Goal: Information Seeking & Learning: Learn about a topic

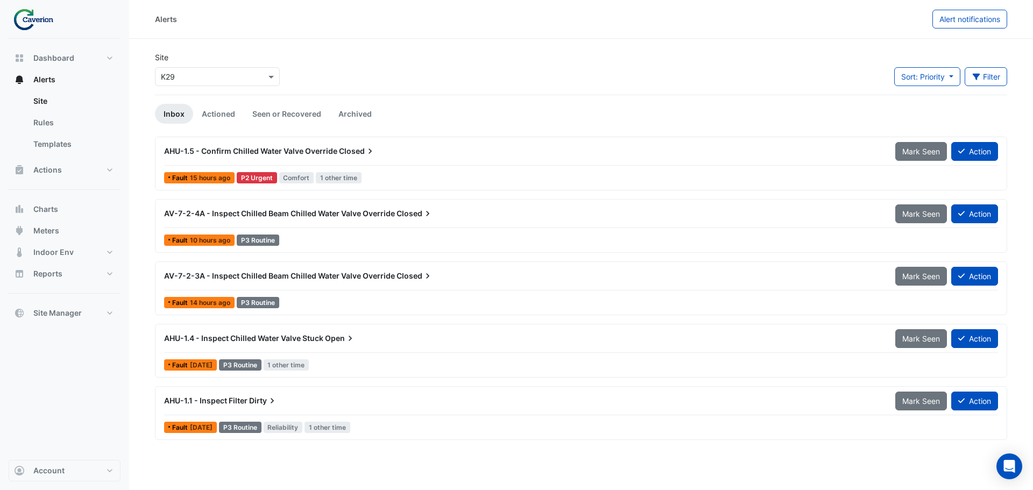
click at [271, 145] on div "AHU-1.5 - Confirm Chilled Water Valve Override Closed" at bounding box center [523, 151] width 731 height 19
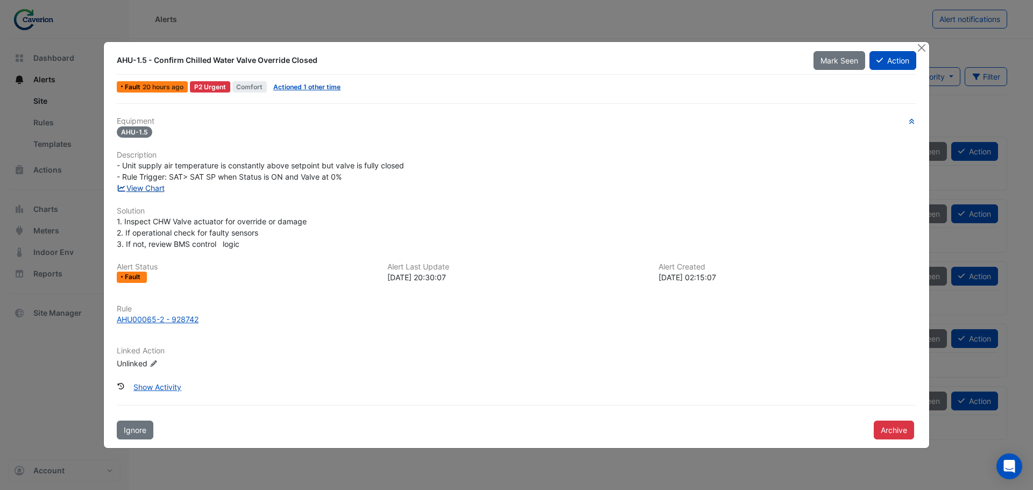
click at [158, 187] on link "View Chart" at bounding box center [141, 188] width 48 height 9
click at [86, 36] on ngb-modal-window "AHU-1.5 - Confirm Chilled Water Valve Override Closed Mark Seen Action Fault 20…" at bounding box center [516, 245] width 1033 height 490
click at [53, 25] on ngb-modal-window "AHU-1.5 - Confirm Chilled Water Valve Override Closed Mark Seen Action Fault 20…" at bounding box center [516, 245] width 1033 height 490
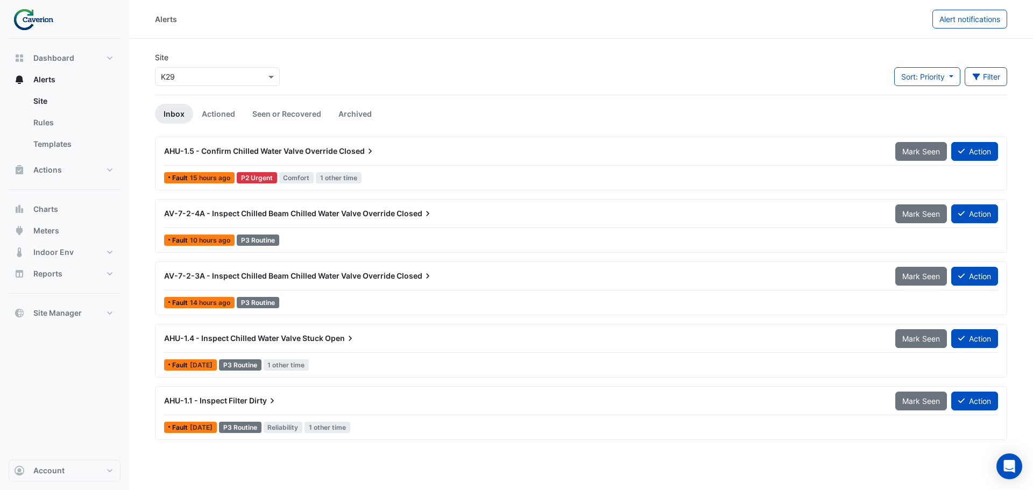
click at [44, 15] on ngb-modal-window "AHU-1.5 - Confirm Chilled Water Valve Override Closed Mark Seen Action Fault 20…" at bounding box center [516, 245] width 1033 height 490
click at [43, 16] on img at bounding box center [37, 20] width 48 height 22
click at [34, 20] on img at bounding box center [37, 20] width 48 height 22
click at [53, 59] on span "Dashboard" at bounding box center [53, 58] width 41 height 11
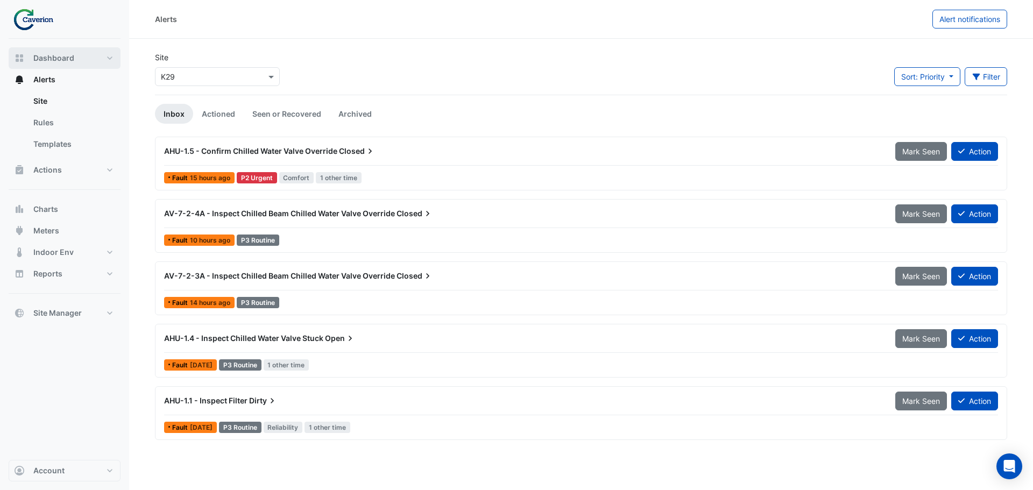
select select "***"
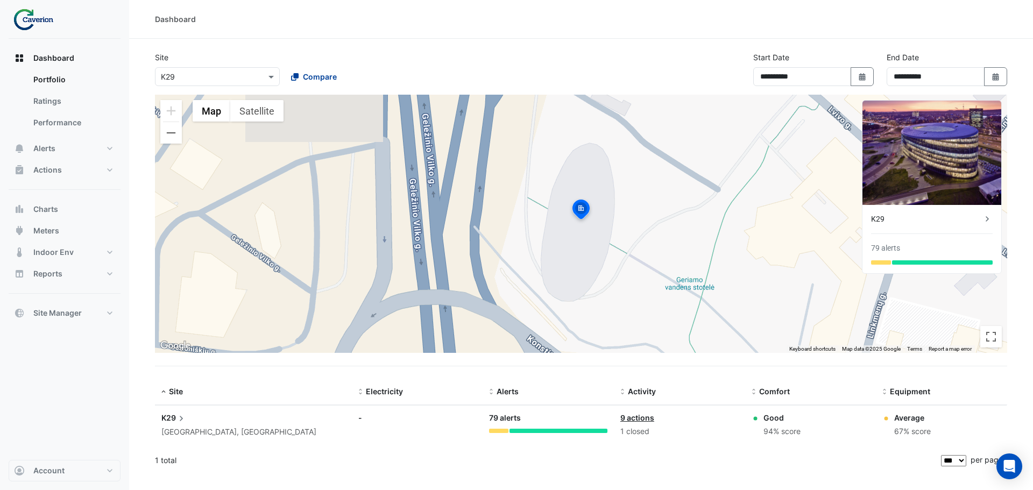
click at [291, 79] on icon at bounding box center [295, 77] width 8 height 8
click at [330, 102] on span "Cyber City B" at bounding box center [315, 99] width 45 height 9
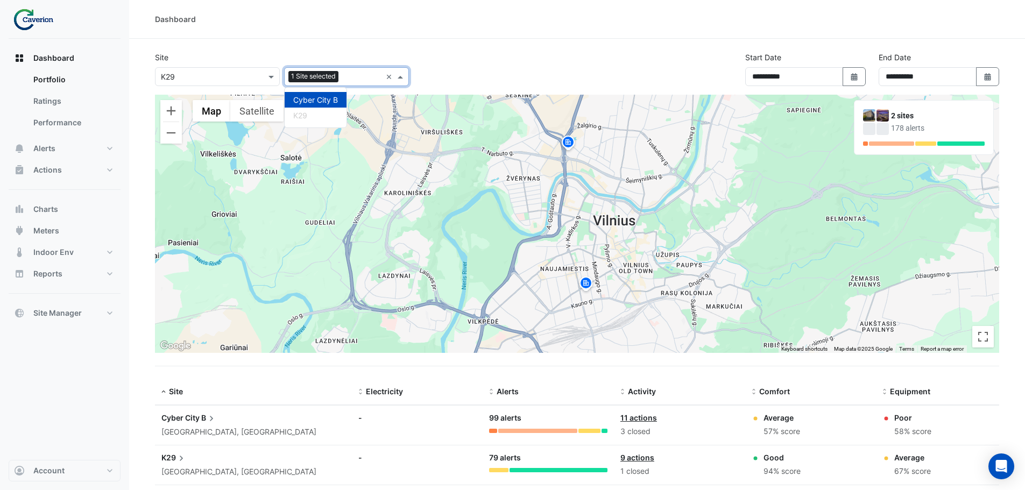
click at [319, 112] on div "K29" at bounding box center [316, 116] width 62 height 16
click at [342, 79] on div "+1 Site" at bounding box center [346, 76] width 129 height 19
click at [322, 81] on span "+1 Site" at bounding box center [315, 76] width 24 height 11
click at [310, 101] on span "Cyber City B" at bounding box center [315, 99] width 45 height 9
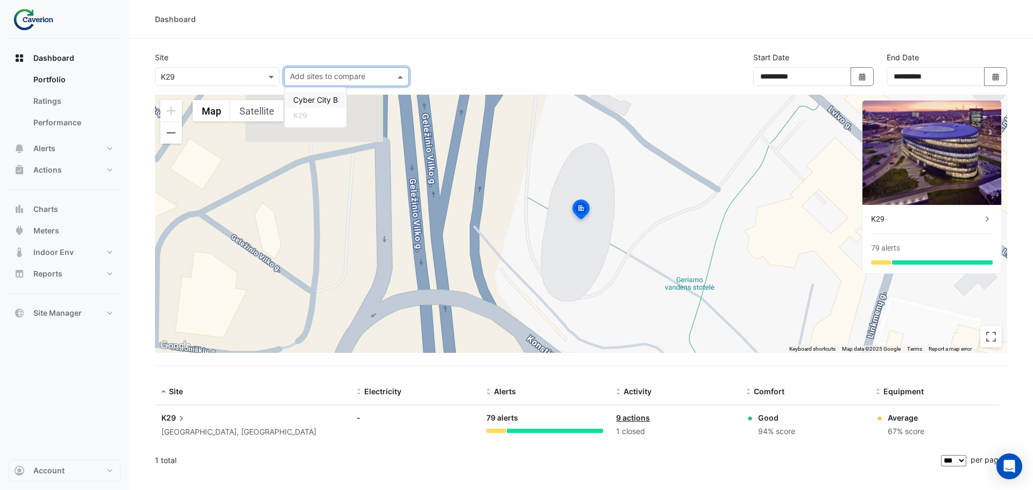
click at [952, 163] on img at bounding box center [932, 153] width 139 height 104
click at [980, 209] on div "K29 79 alerts" at bounding box center [932, 239] width 139 height 68
click at [987, 220] on icon at bounding box center [987, 219] width 11 height 11
click at [276, 74] on span at bounding box center [272, 76] width 13 height 11
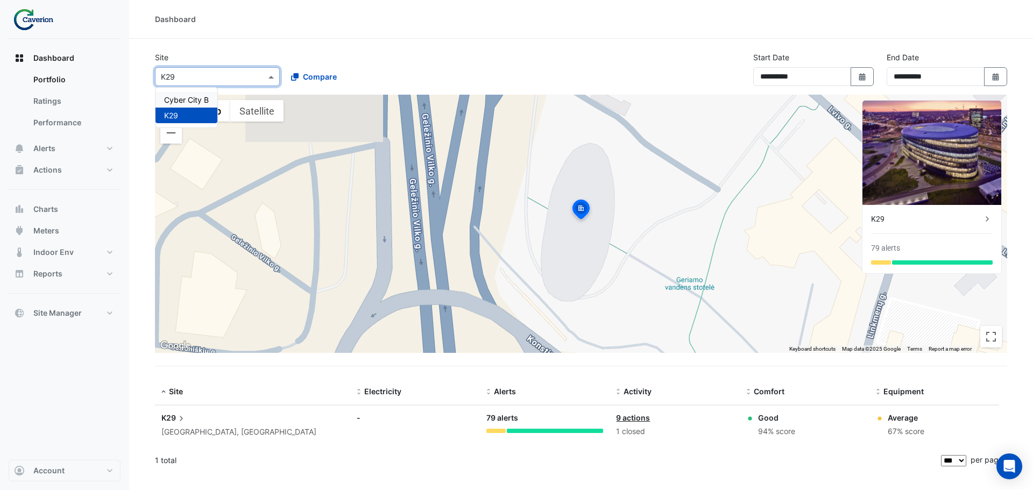
click at [215, 98] on div "Cyber City B" at bounding box center [187, 100] width 62 height 16
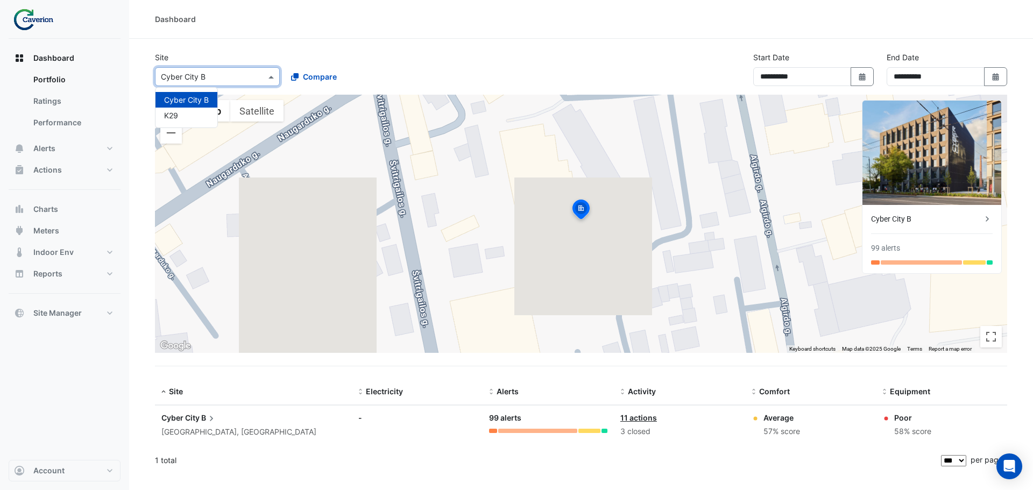
click at [185, 74] on input "text" at bounding box center [206, 77] width 91 height 11
click at [188, 117] on div "K29" at bounding box center [187, 116] width 62 height 16
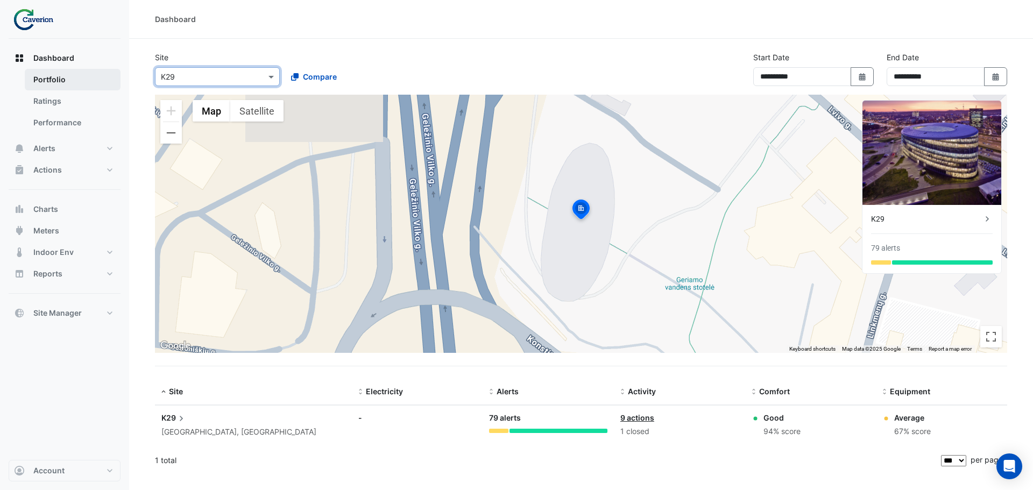
click at [41, 75] on link "Portfolio" at bounding box center [73, 80] width 96 height 22
click at [40, 84] on link "Portfolio" at bounding box center [73, 80] width 96 height 22
click at [41, 101] on link "Ratings" at bounding box center [73, 101] width 96 height 22
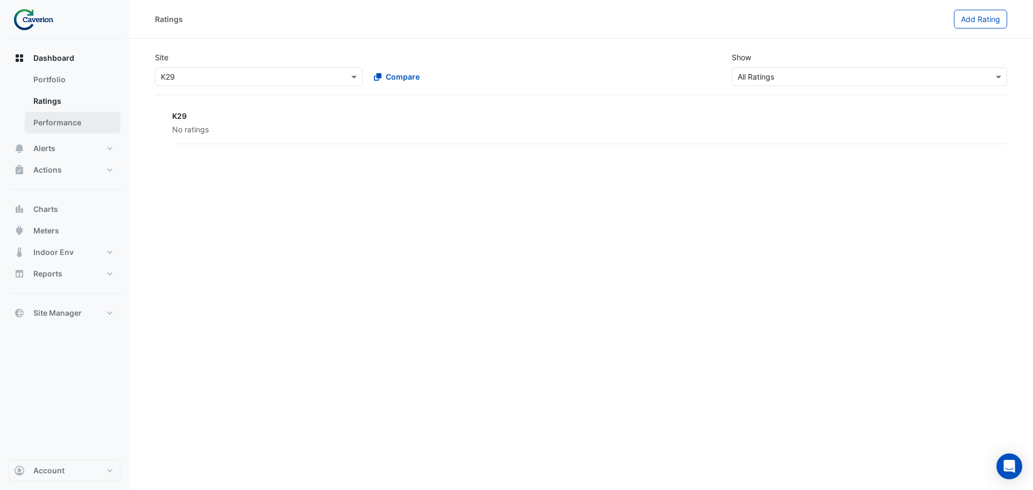
click at [72, 118] on link "Performance" at bounding box center [73, 123] width 96 height 22
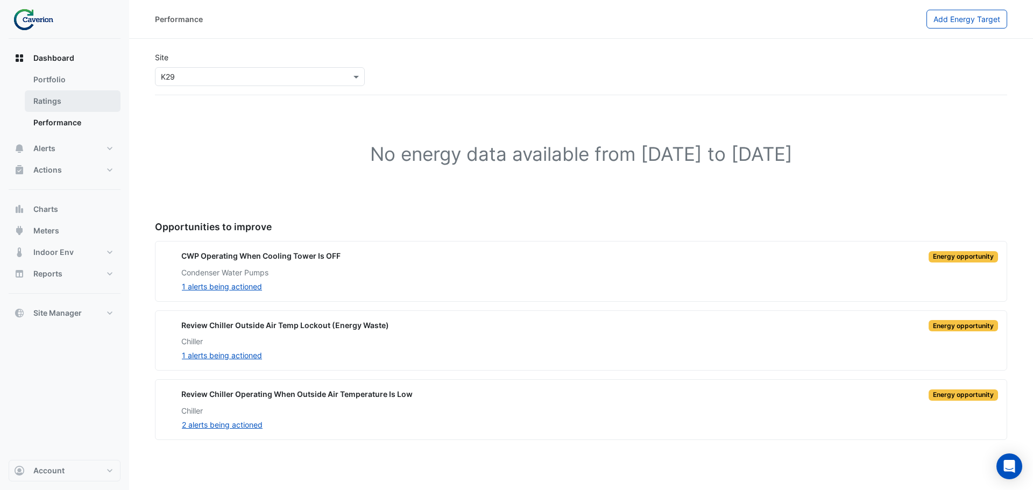
click at [55, 103] on link "Ratings" at bounding box center [73, 101] width 96 height 22
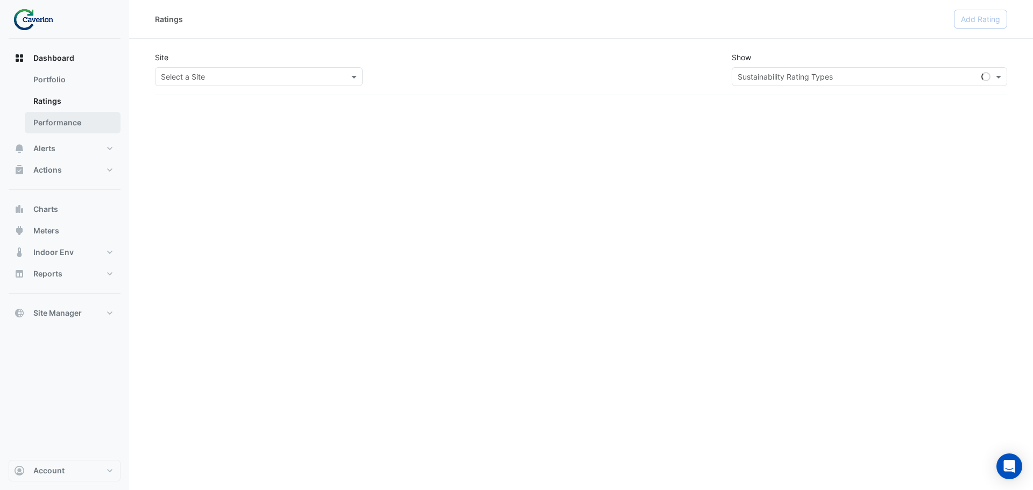
click at [55, 116] on link "Performance" at bounding box center [73, 123] width 96 height 22
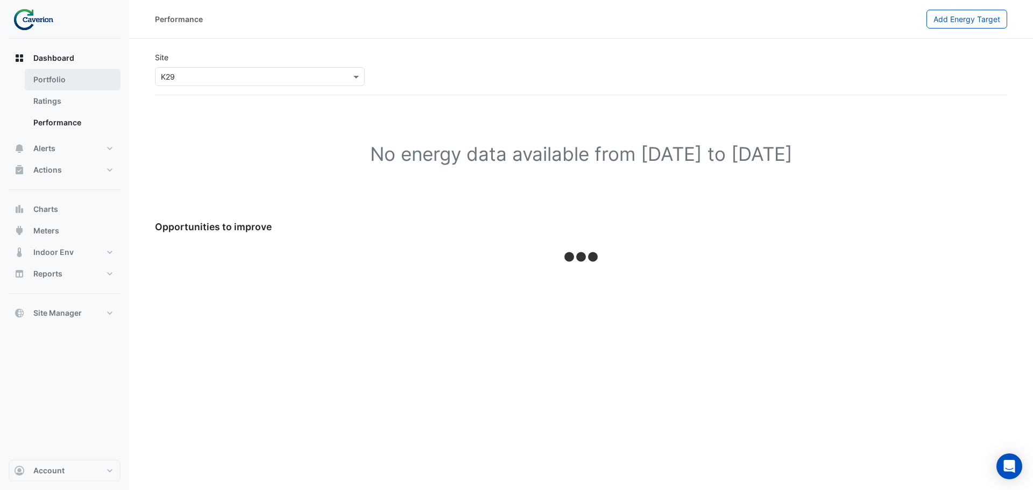
click at [63, 74] on link "Portfolio" at bounding box center [73, 80] width 96 height 22
select select "***"
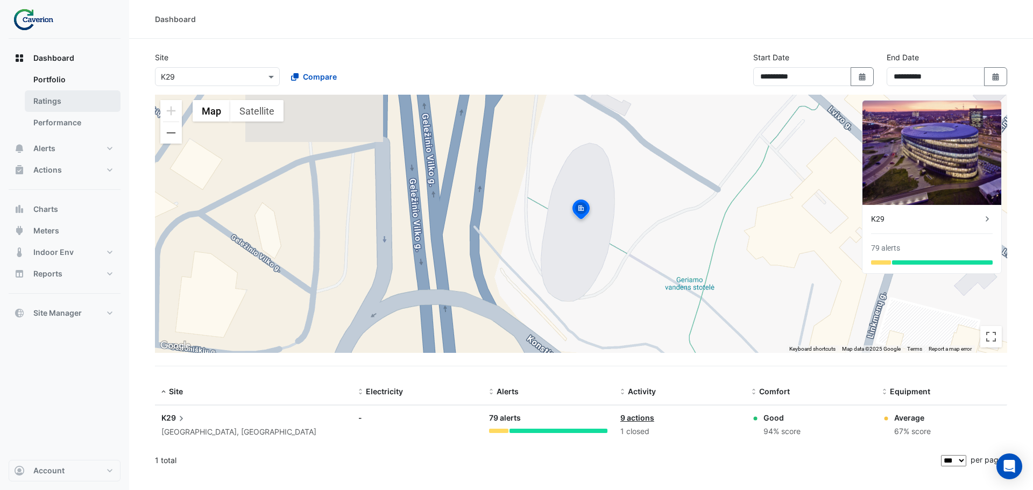
click at [69, 100] on link "Ratings" at bounding box center [73, 101] width 96 height 22
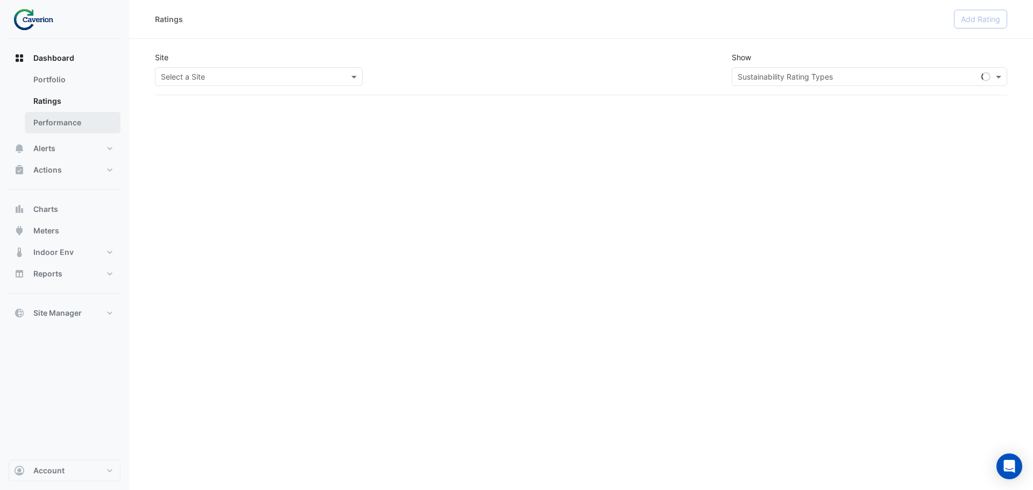
click at [66, 116] on link "Performance" at bounding box center [73, 123] width 96 height 22
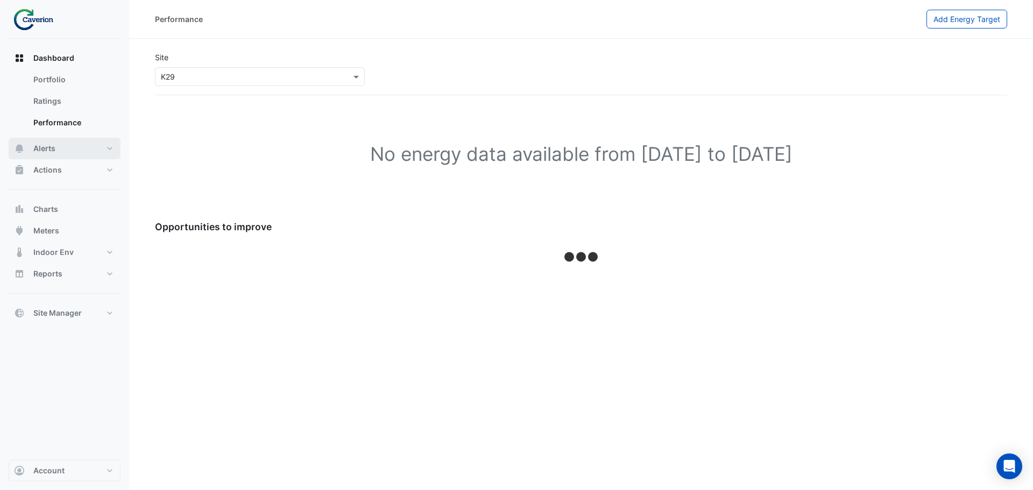
click at [109, 147] on button "Alerts" at bounding box center [65, 149] width 112 height 22
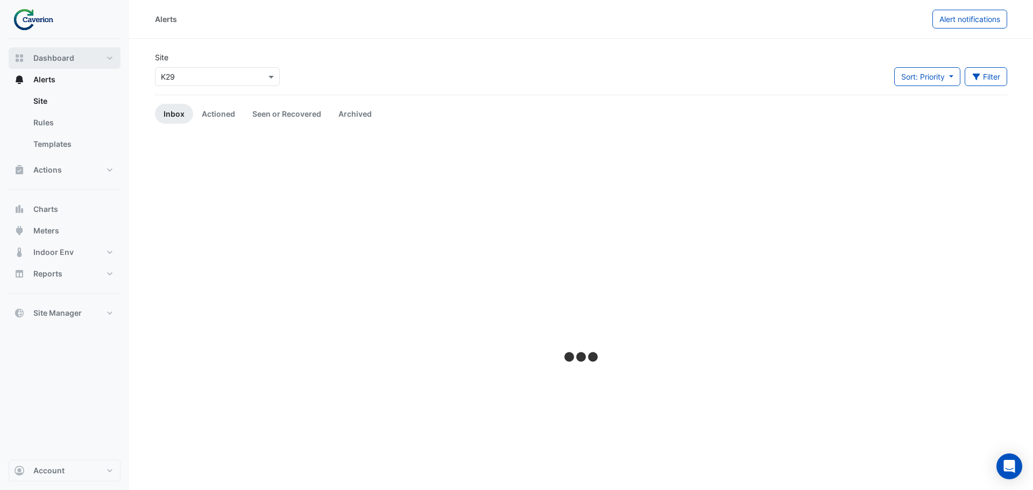
click at [88, 58] on button "Dashboard" at bounding box center [65, 58] width 112 height 22
select select "***"
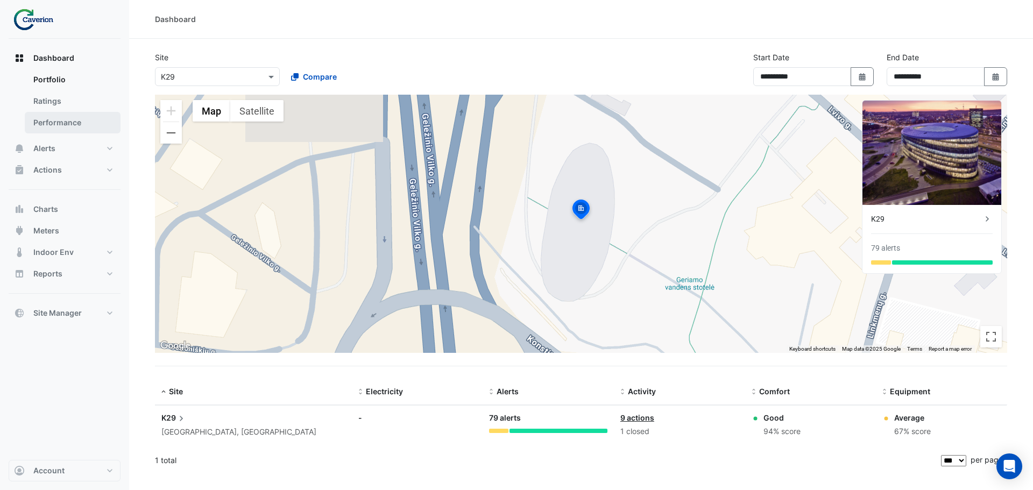
click at [72, 124] on link "Performance" at bounding box center [73, 123] width 96 height 22
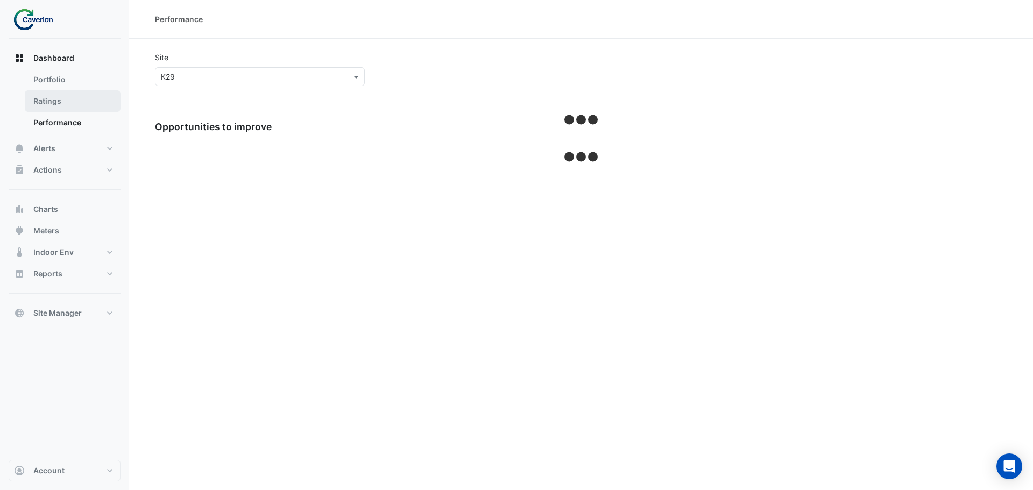
click at [53, 103] on link "Ratings" at bounding box center [73, 101] width 96 height 22
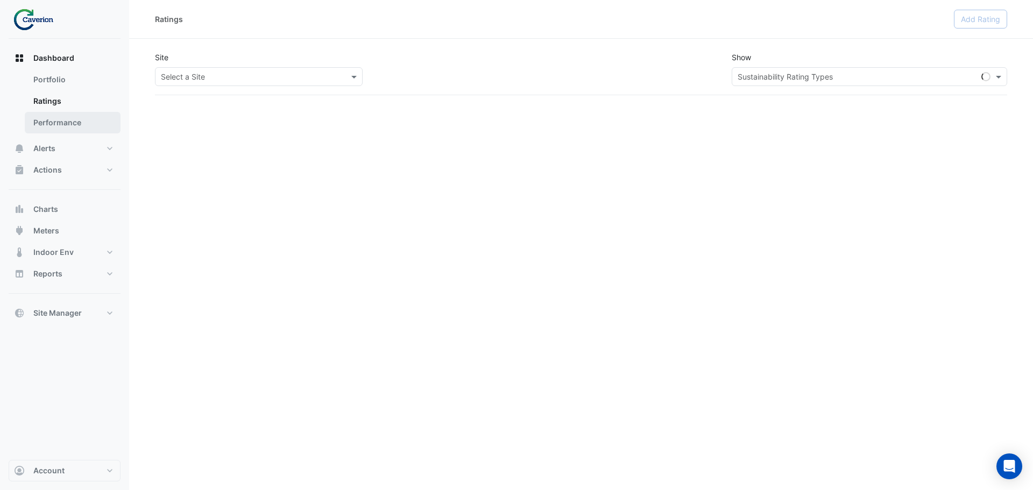
click at [55, 113] on link "Performance" at bounding box center [73, 123] width 96 height 22
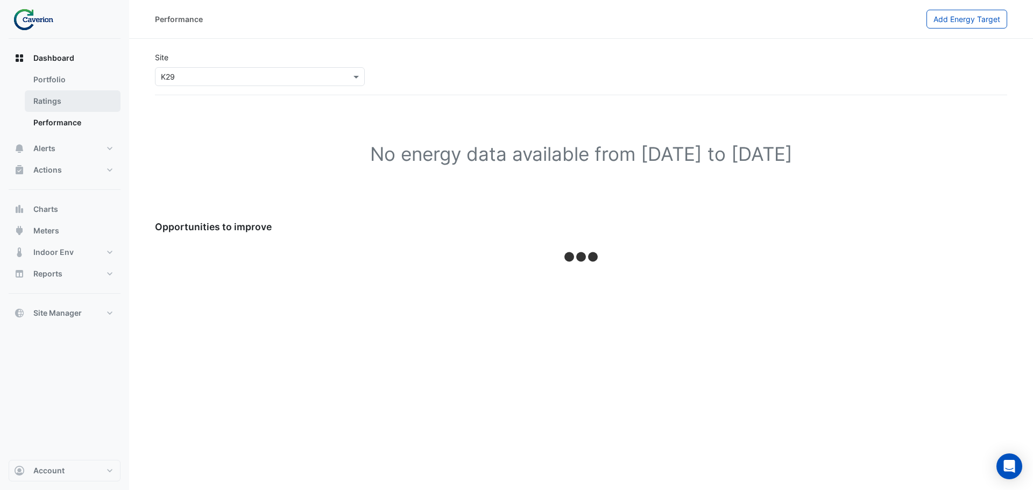
click at [57, 107] on link "Ratings" at bounding box center [73, 101] width 96 height 22
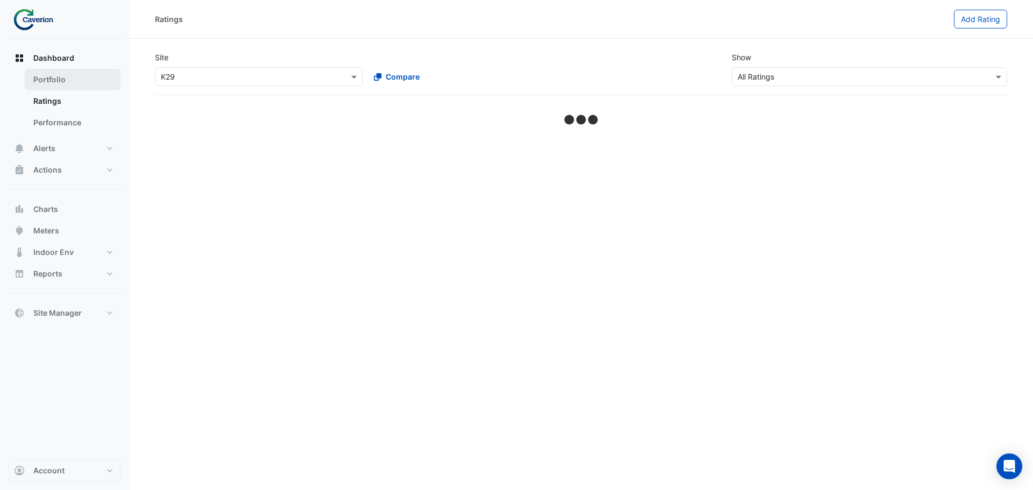
click at [61, 85] on link "Portfolio" at bounding box center [73, 80] width 96 height 22
select select "***"
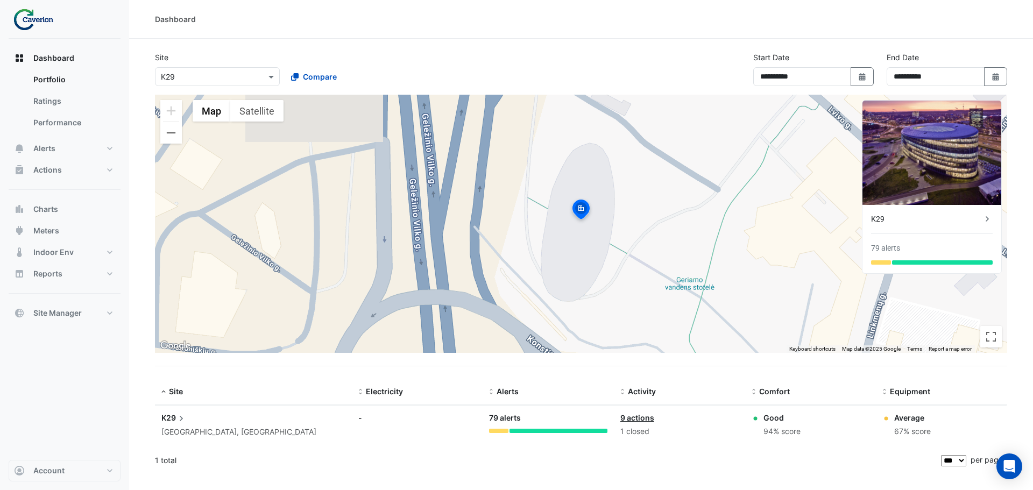
click at [209, 77] on input "text" at bounding box center [206, 77] width 91 height 11
click at [178, 105] on div "Cyber City B" at bounding box center [187, 100] width 62 height 16
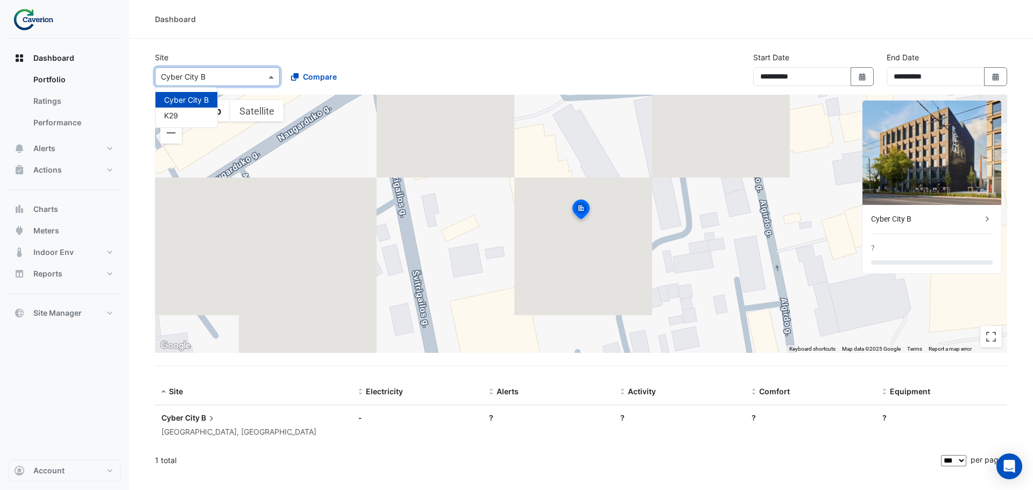
click at [199, 77] on input "text" at bounding box center [206, 77] width 91 height 11
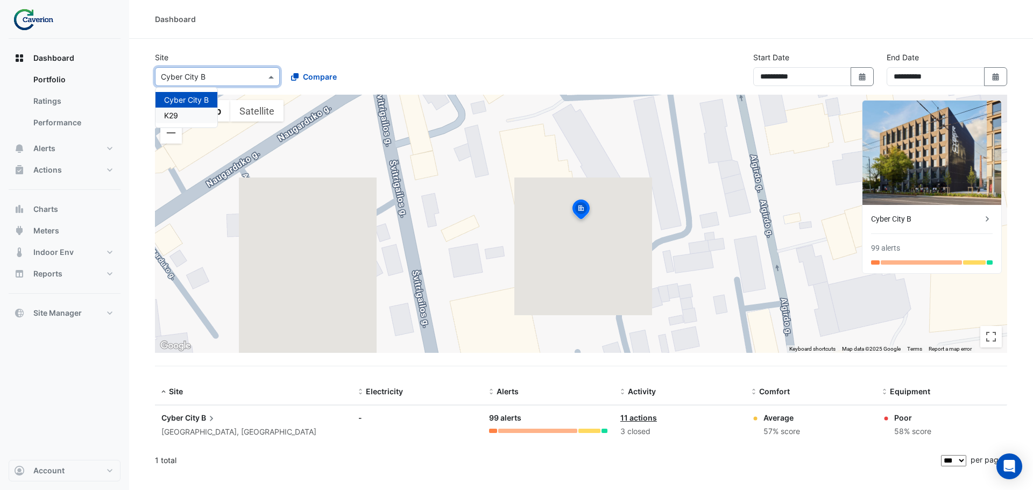
click at [174, 117] on span "K29" at bounding box center [171, 115] width 14 height 9
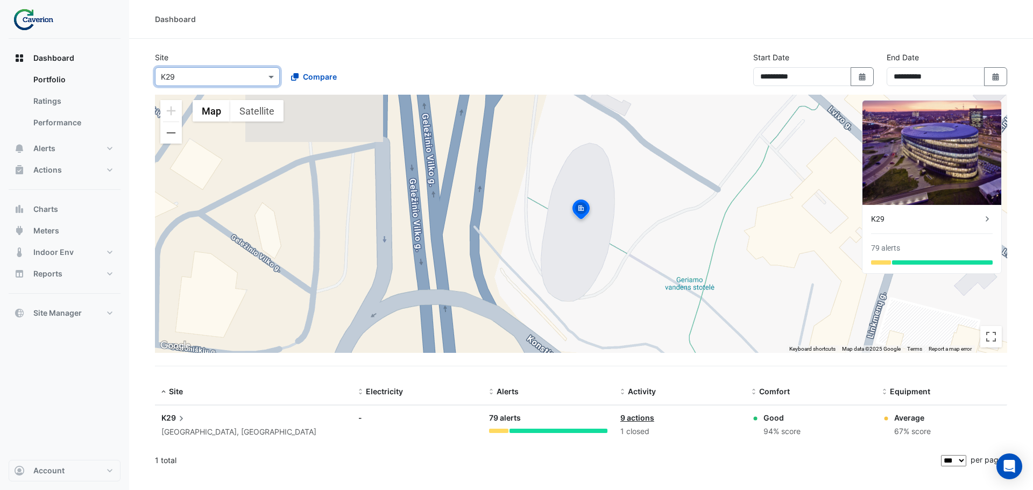
click at [915, 152] on img at bounding box center [932, 153] width 139 height 104
click at [917, 165] on img at bounding box center [932, 153] width 139 height 104
click at [933, 217] on div "K29" at bounding box center [926, 219] width 111 height 11
click at [561, 68] on ngb-offcanvas-backdrop at bounding box center [516, 245] width 1033 height 490
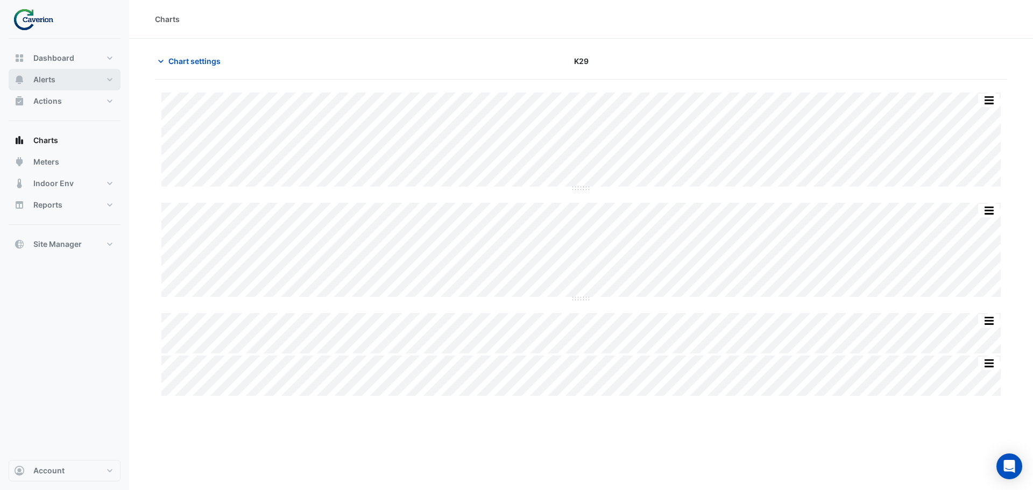
click at [58, 88] on button "Alerts" at bounding box center [65, 80] width 112 height 22
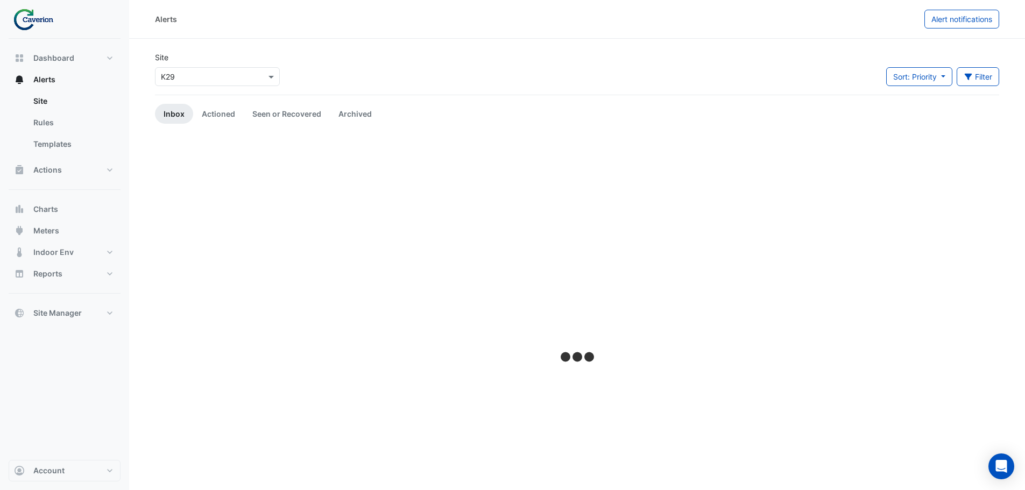
click at [50, 29] on img at bounding box center [37, 20] width 48 height 22
click at [30, 27] on img at bounding box center [37, 20] width 48 height 22
click at [69, 60] on span "Dashboard" at bounding box center [53, 58] width 41 height 11
select select "***"
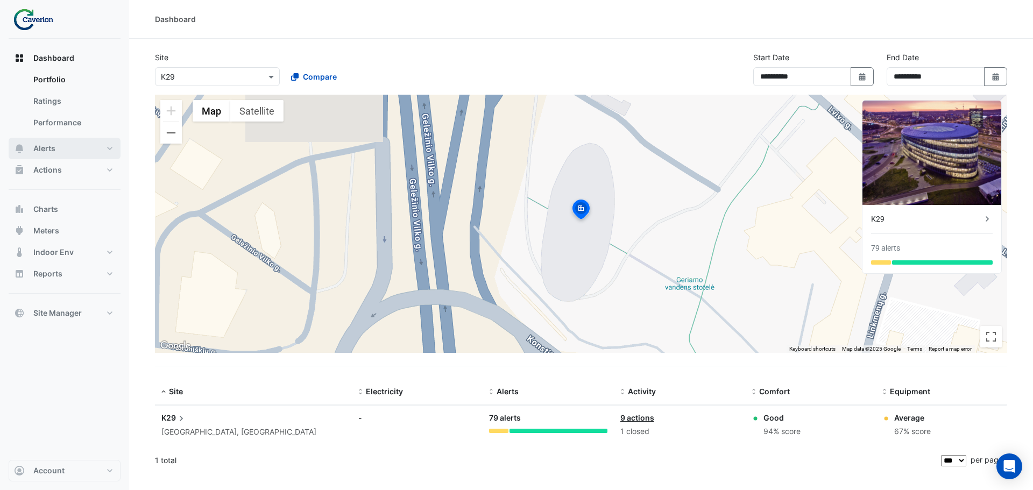
click at [63, 140] on button "Alerts" at bounding box center [65, 149] width 112 height 22
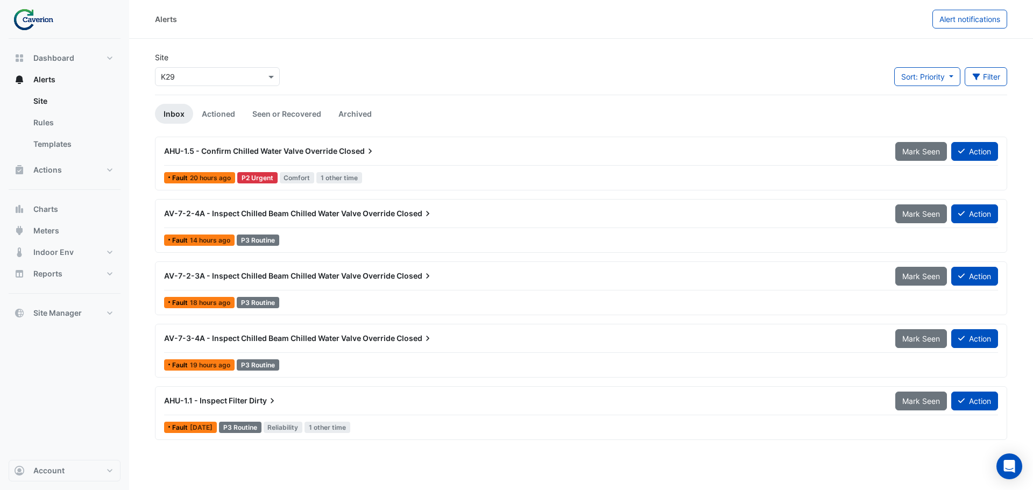
click at [338, 159] on div "AHU-1.5 - Confirm Chilled Water Valve Override Closed" at bounding box center [523, 151] width 731 height 19
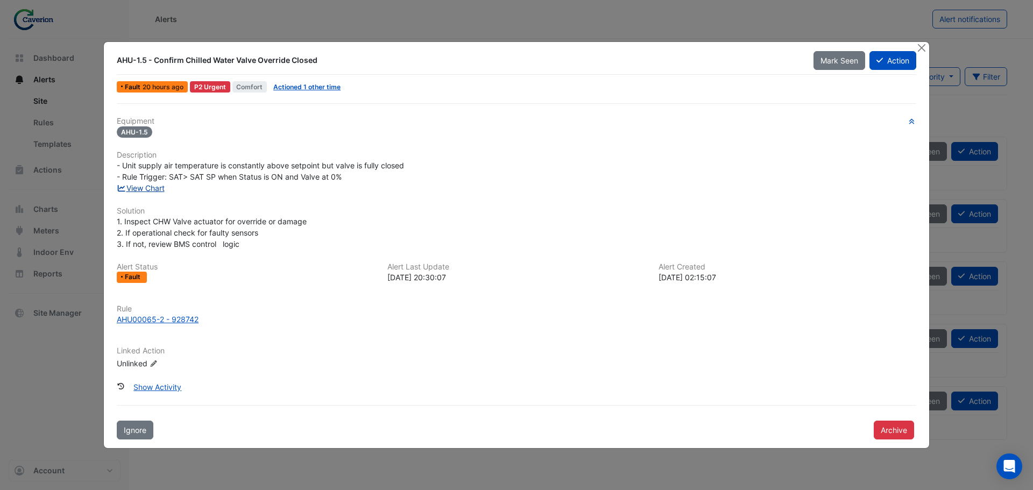
click at [156, 185] on link "View Chart" at bounding box center [141, 188] width 48 height 9
click at [146, 186] on link "View Chart" at bounding box center [141, 188] width 48 height 9
click at [331, 196] on div "Equipment AHU-1.5 Description - Unit supply air temperature is constantly above…" at bounding box center [517, 247] width 800 height 261
click at [116, 123] on div "Equipment AHU-1.5 Description - Unit supply air temperature is constantly above…" at bounding box center [516, 271] width 808 height 336
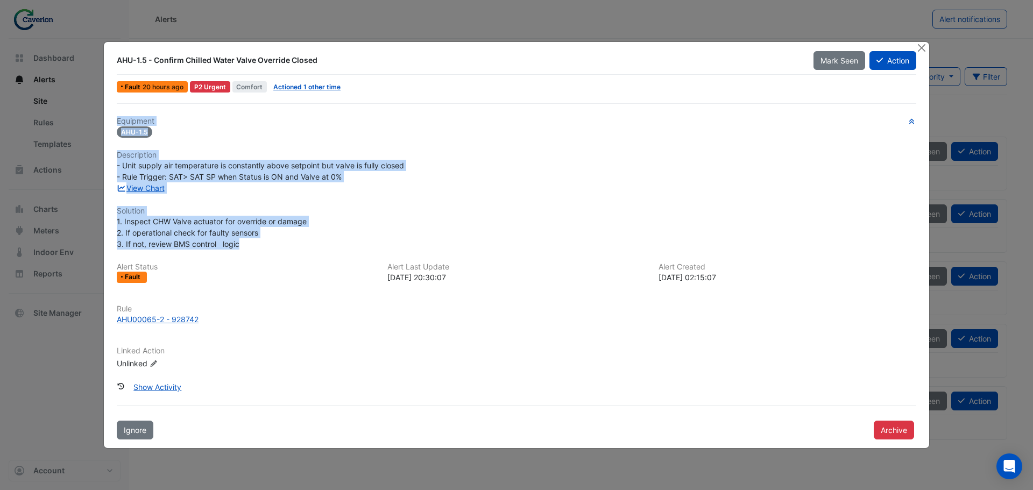
drag, startPoint x: 116, startPoint y: 118, endPoint x: 253, endPoint y: 246, distance: 187.7
click at [253, 246] on div "Equipment AHU-1.5 Description - Unit supply air temperature is constantly above…" at bounding box center [516, 271] width 808 height 336
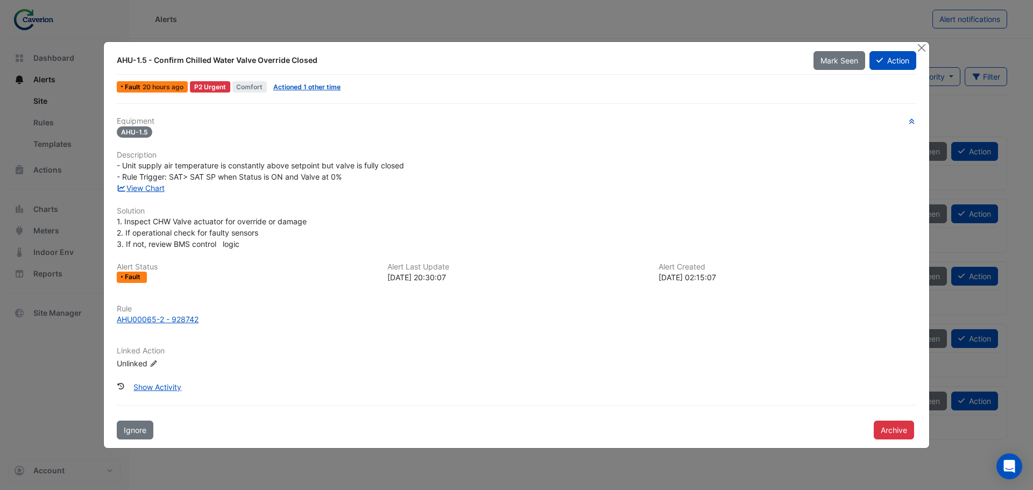
click at [0, 0] on div at bounding box center [0, 0] width 0 height 0
click at [244, 248] on div "1. Inspect CHW Valve actuator for override or damage 2. If operational check fo…" at bounding box center [517, 233] width 800 height 34
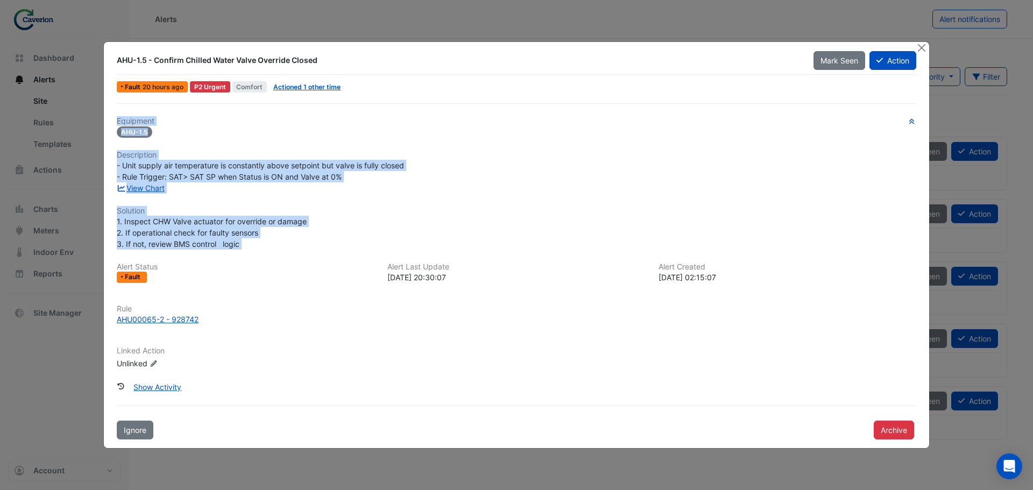
drag, startPoint x: 244, startPoint y: 248, endPoint x: 103, endPoint y: 115, distance: 193.4
click at [103, 115] on ngb-modal-window "AHU-1.5 - Confirm Chilled Water Valve Override Closed Mark Seen Action Fault 20…" at bounding box center [516, 245] width 1033 height 490
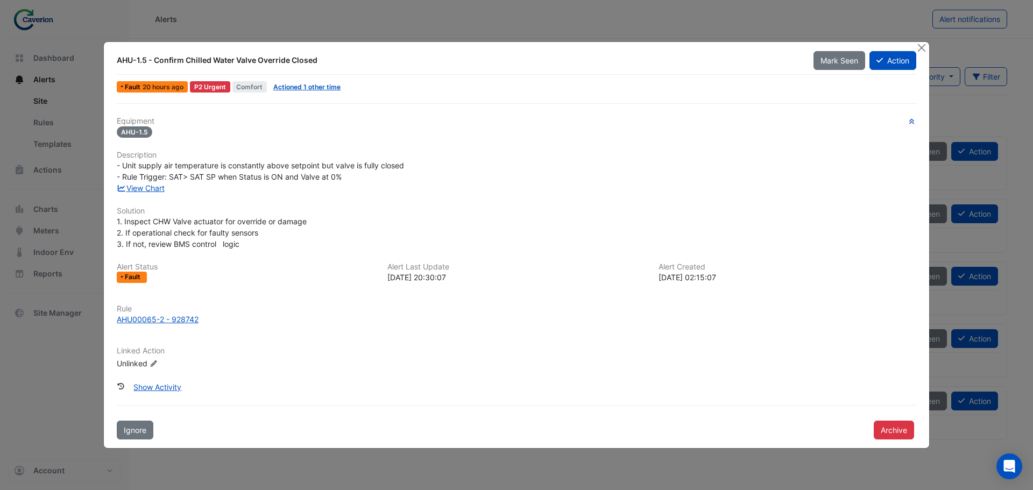
click at [0, 0] on div at bounding box center [0, 0] width 0 height 0
drag, startPoint x: 139, startPoint y: 182, endPoint x: 377, endPoint y: 194, distance: 238.7
click at [0, 0] on div at bounding box center [0, 0] width 0 height 0
drag, startPoint x: 196, startPoint y: 198, endPoint x: 227, endPoint y: 207, distance: 31.9
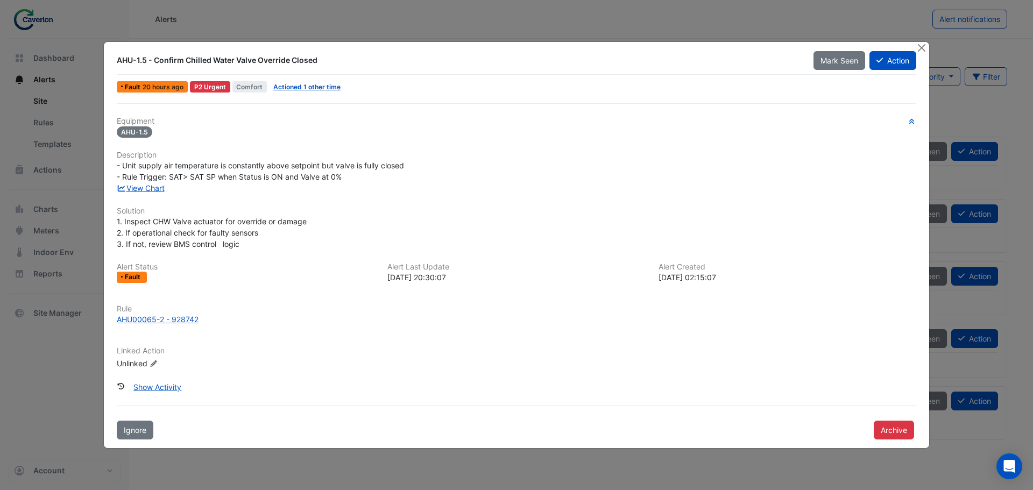
click at [0, 0] on div at bounding box center [0, 0] width 0 height 0
drag, startPoint x: 156, startPoint y: 188, endPoint x: 322, endPoint y: 179, distance: 166.0
click at [0, 0] on div at bounding box center [0, 0] width 0 height 0
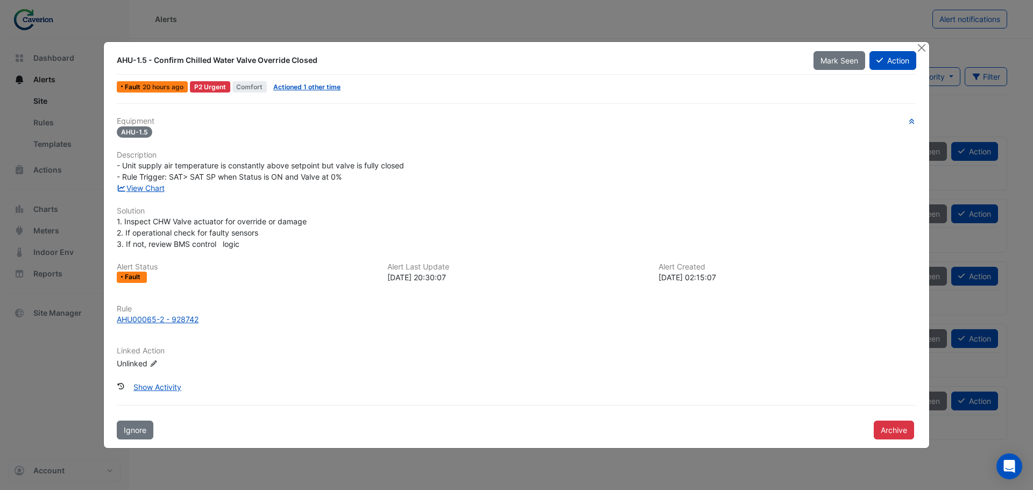
drag, startPoint x: 287, startPoint y: 183, endPoint x: 411, endPoint y: 184, distance: 124.3
click at [0, 0] on div at bounding box center [0, 0] width 0 height 0
drag, startPoint x: 382, startPoint y: 186, endPoint x: 446, endPoint y: 191, distance: 63.7
click at [0, 0] on div at bounding box center [0, 0] width 0 height 0
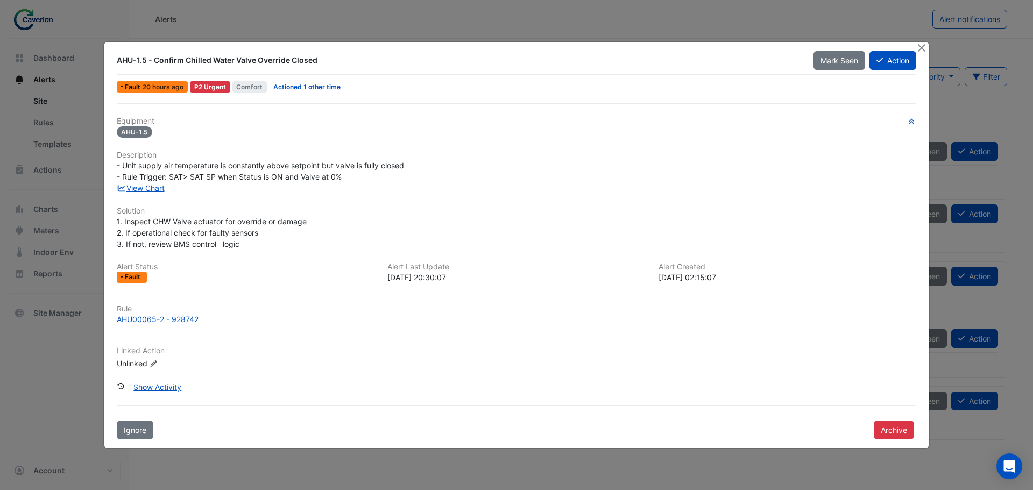
click at [0, 0] on div at bounding box center [0, 0] width 0 height 0
drag, startPoint x: 136, startPoint y: 193, endPoint x: 244, endPoint y: 191, distance: 108.2
click at [0, 0] on div at bounding box center [0, 0] width 0 height 0
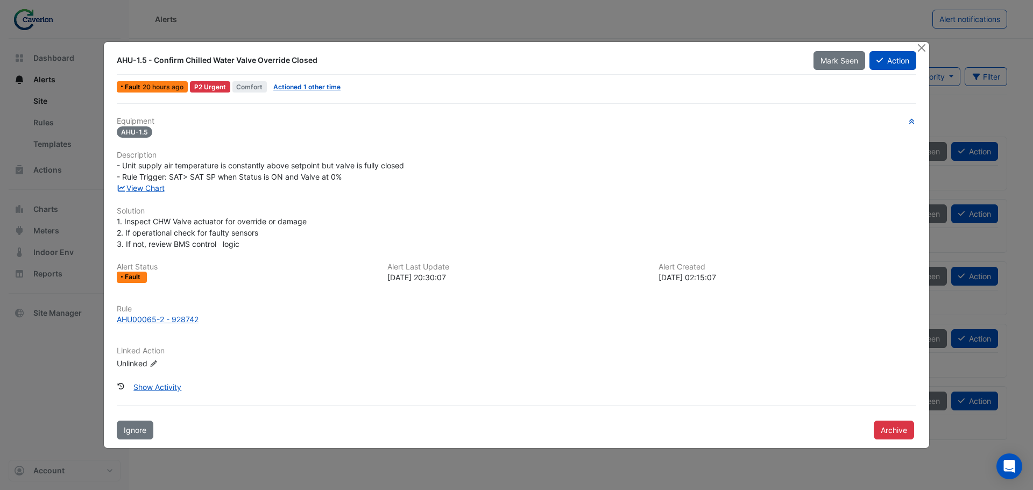
click at [0, 0] on div at bounding box center [0, 0] width 0 height 0
drag, startPoint x: 134, startPoint y: 189, endPoint x: 464, endPoint y: 186, distance: 330.4
click at [0, 0] on div at bounding box center [0, 0] width 0 height 0
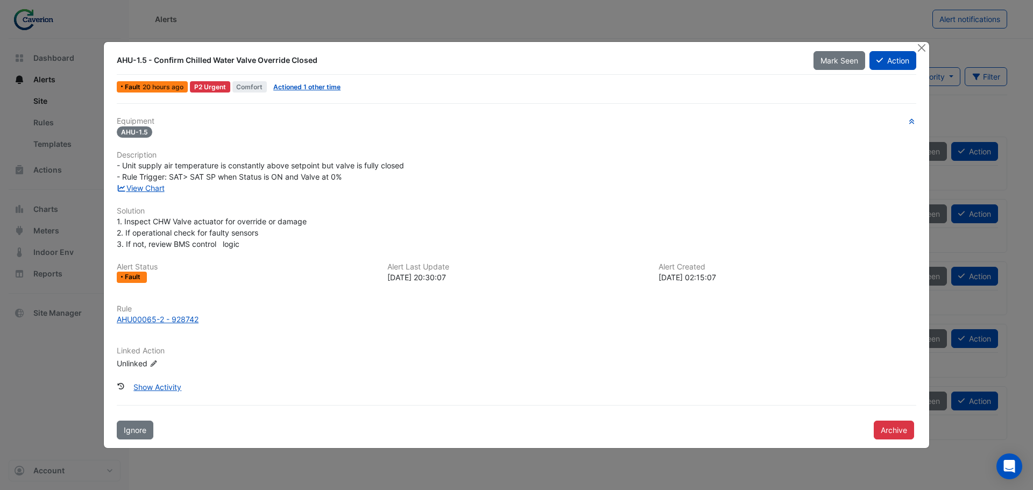
click at [0, 0] on div at bounding box center [0, 0] width 0 height 0
drag, startPoint x: 142, startPoint y: 186, endPoint x: 411, endPoint y: 189, distance: 269.1
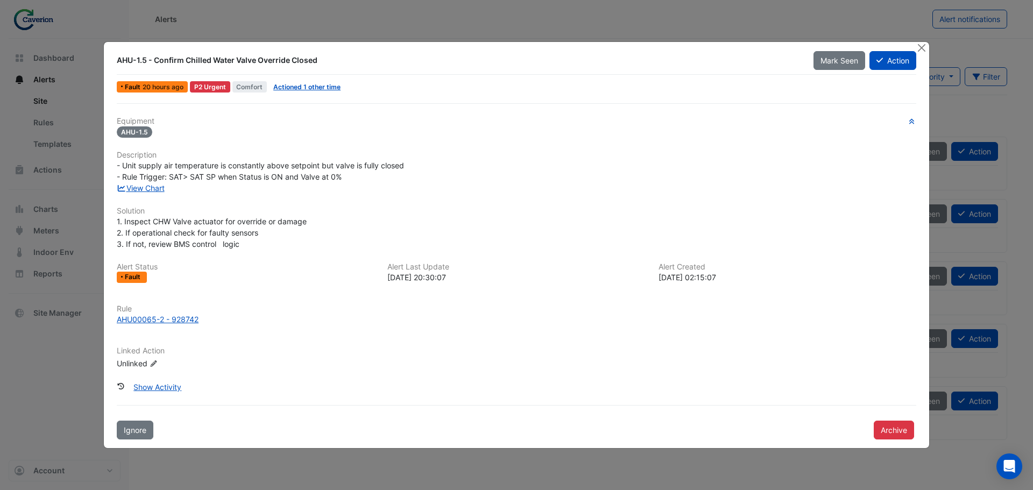
click at [0, 0] on div at bounding box center [0, 0] width 0 height 0
drag, startPoint x: 137, startPoint y: 185, endPoint x: 395, endPoint y: 198, distance: 258.6
click at [0, 0] on div at bounding box center [0, 0] width 0 height 0
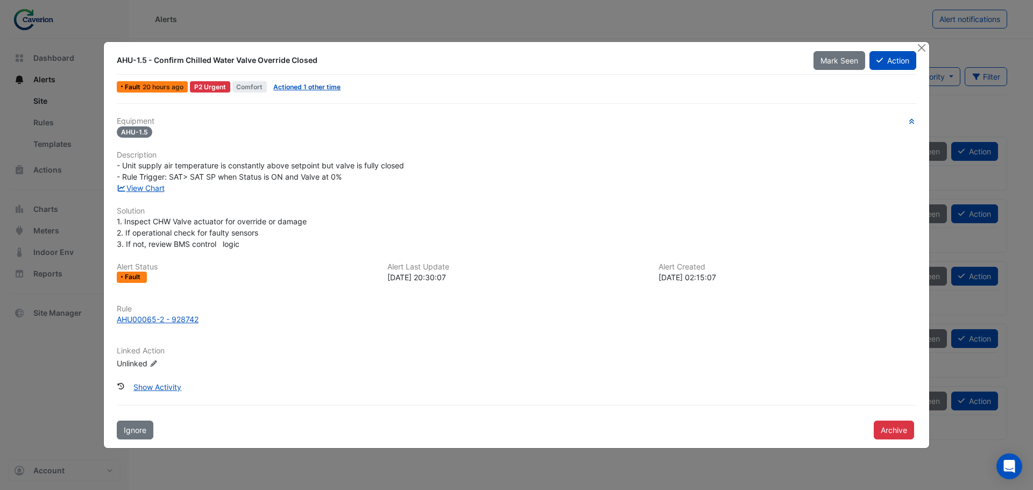
drag, startPoint x: 146, startPoint y: 236, endPoint x: 371, endPoint y: 242, distance: 225.0
click at [0, 0] on div at bounding box center [0, 0] width 0 height 0
drag, startPoint x: 244, startPoint y: 240, endPoint x: 343, endPoint y: 237, distance: 99.1
click at [0, 0] on div at bounding box center [0, 0] width 0 height 0
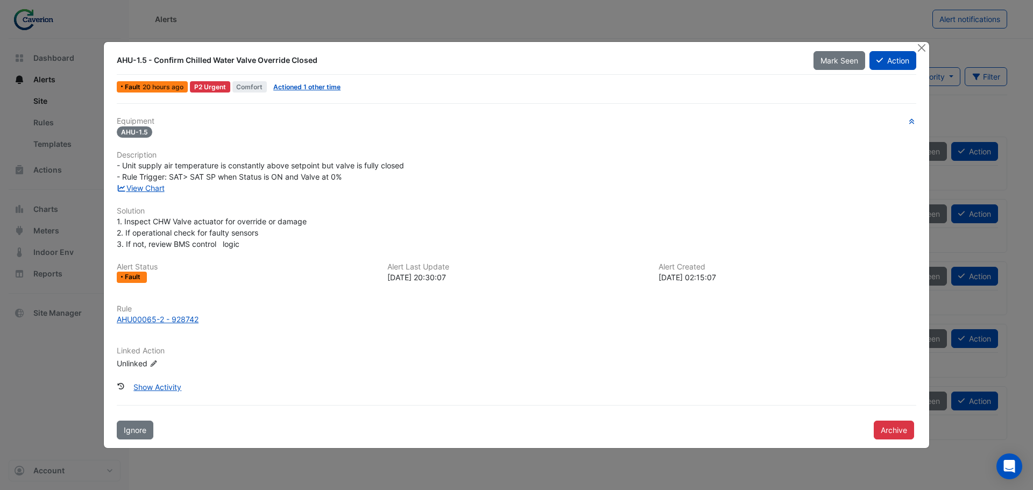
click at [0, 0] on div at bounding box center [0, 0] width 0 height 0
drag, startPoint x: 261, startPoint y: 237, endPoint x: 365, endPoint y: 238, distance: 104.4
click at [0, 0] on div at bounding box center [0, 0] width 0 height 0
drag, startPoint x: 242, startPoint y: 241, endPoint x: 219, endPoint y: 243, distance: 22.7
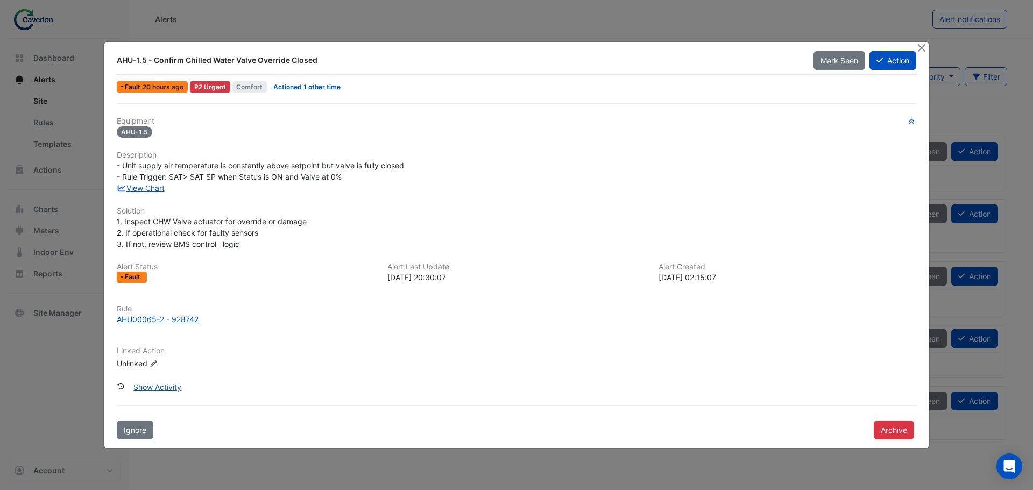
click at [0, 0] on div at bounding box center [0, 0] width 0 height 0
drag, startPoint x: 144, startPoint y: 224, endPoint x: 283, endPoint y: 224, distance: 138.8
click at [0, 0] on div at bounding box center [0, 0] width 0 height 0
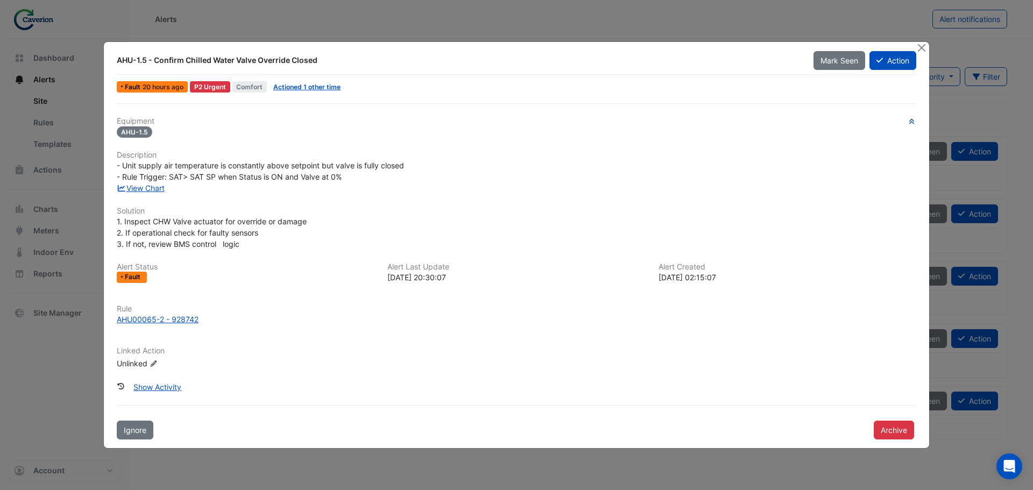
click at [0, 0] on div at bounding box center [0, 0] width 0 height 0
drag, startPoint x: 213, startPoint y: 242, endPoint x: 351, endPoint y: 238, distance: 138.4
click at [0, 0] on div at bounding box center [0, 0] width 0 height 0
drag, startPoint x: 228, startPoint y: 240, endPoint x: 318, endPoint y: 239, distance: 90.4
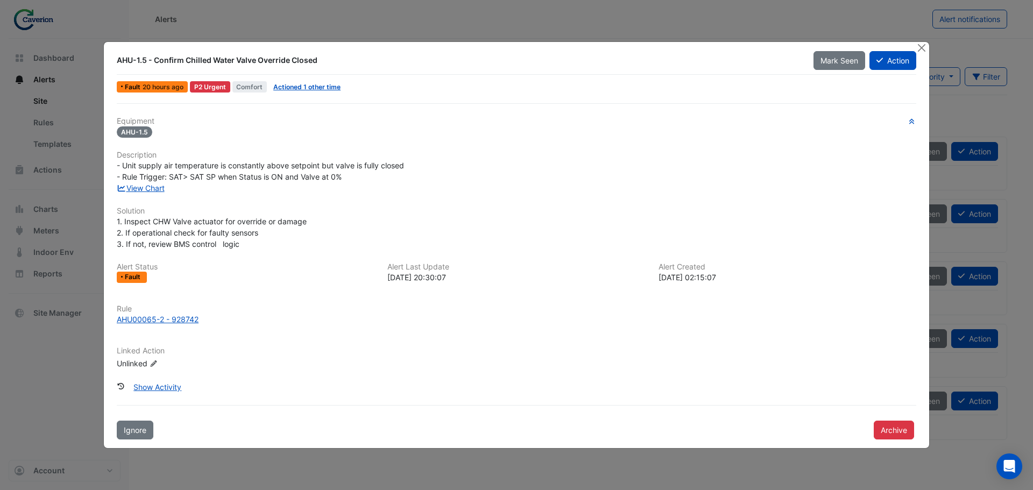
click at [0, 0] on div at bounding box center [0, 0] width 0 height 0
drag, startPoint x: 125, startPoint y: 229, endPoint x: 259, endPoint y: 230, distance: 133.5
click at [258, 230] on span "1. Inspect CHW Valve actuator for override or damage 2. If operational check fo…" at bounding box center [212, 233] width 190 height 32
click at [259, 230] on span "1. Inspect CHW Valve actuator for override or damage 2. If operational check fo…" at bounding box center [212, 233] width 190 height 32
click at [116, 156] on div "Equipment AHU-1.5 Description - Unit supply air temperature is constantly above…" at bounding box center [516, 271] width 808 height 336
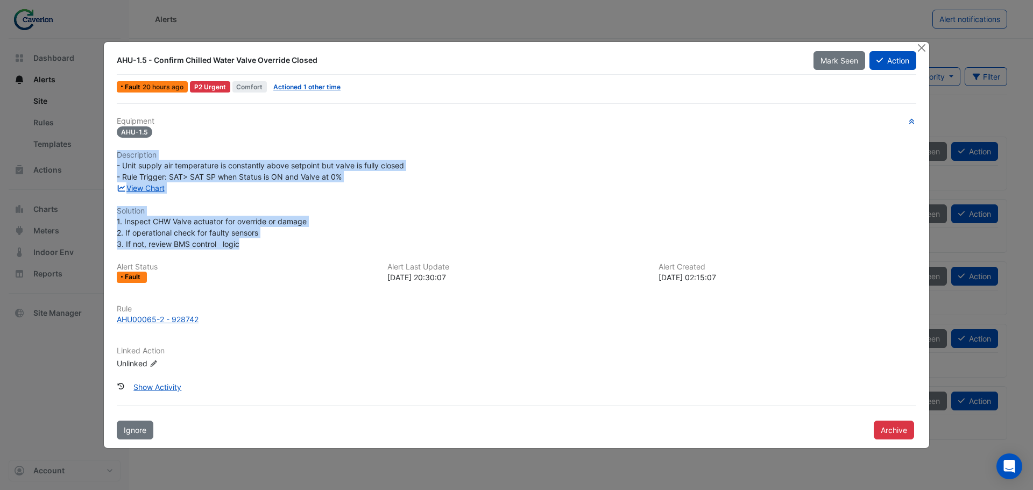
drag, startPoint x: 117, startPoint y: 155, endPoint x: 247, endPoint y: 247, distance: 159.0
click at [247, 247] on div "Equipment AHU-1.5 Description - Unit supply air temperature is constantly above…" at bounding box center [517, 247] width 800 height 261
click at [263, 241] on div "1. Inspect CHW Valve actuator for override or damage 2. If operational check fo…" at bounding box center [517, 233] width 800 height 34
drag, startPoint x: 117, startPoint y: 154, endPoint x: 244, endPoint y: 244, distance: 154.8
click at [244, 244] on div "Equipment AHU-1.5 Description - Unit supply air temperature is constantly above…" at bounding box center [517, 247] width 800 height 261
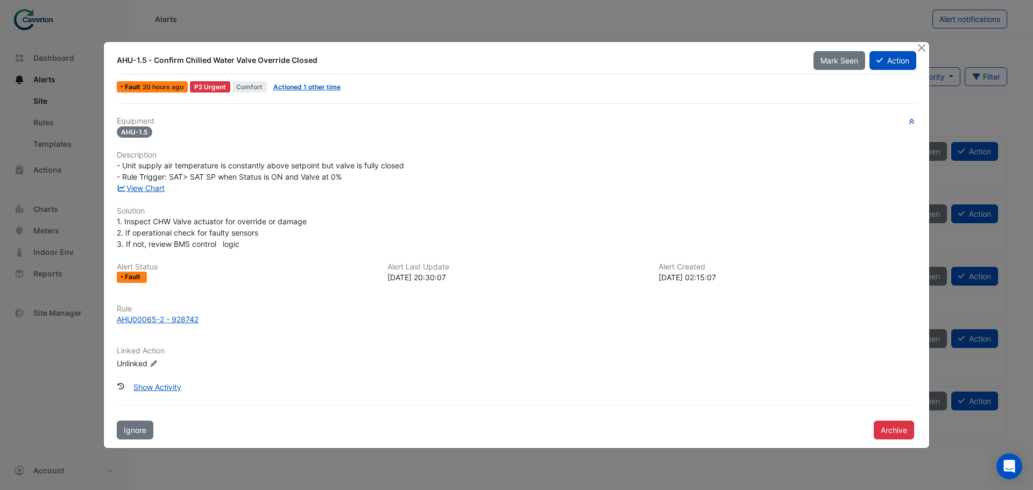
click at [0, 0] on div at bounding box center [0, 0] width 0 height 0
click at [122, 164] on span "- Unit supply air temperature is constantly above setpoint but valve is fully c…" at bounding box center [260, 171] width 287 height 20
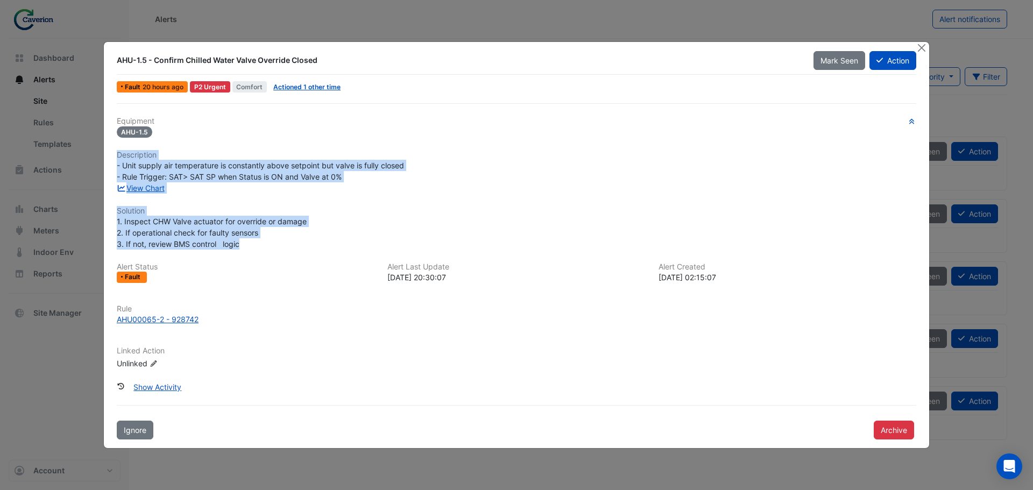
drag, startPoint x: 117, startPoint y: 152, endPoint x: 255, endPoint y: 242, distance: 164.2
click at [255, 242] on div "Equipment AHU-1.5 Description - Unit supply air temperature is constantly above…" at bounding box center [517, 247] width 800 height 261
copy div "Description - Unit supply air temperature is constantly above setpoint but valv…"
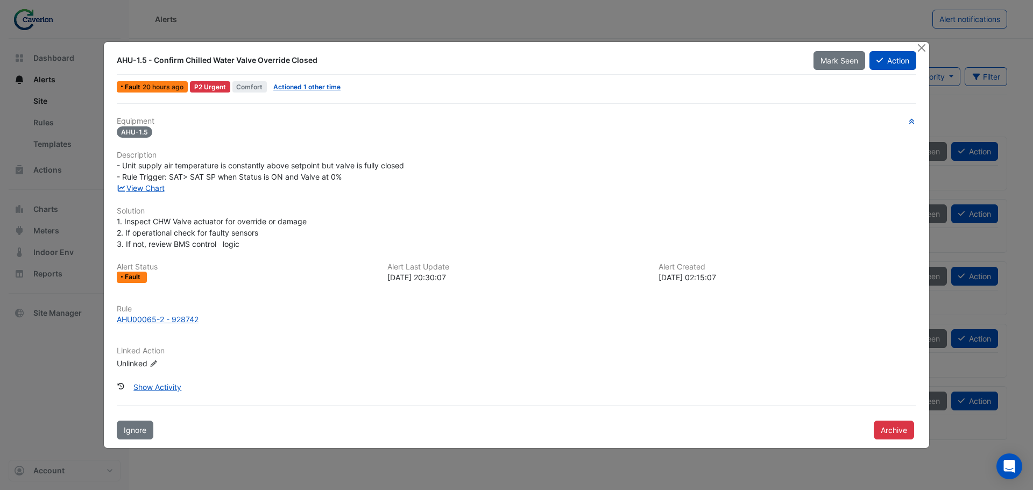
click at [260, 253] on div "Equipment AHU-1.5 Description - Unit supply air temperature is constantly above…" at bounding box center [517, 247] width 800 height 261
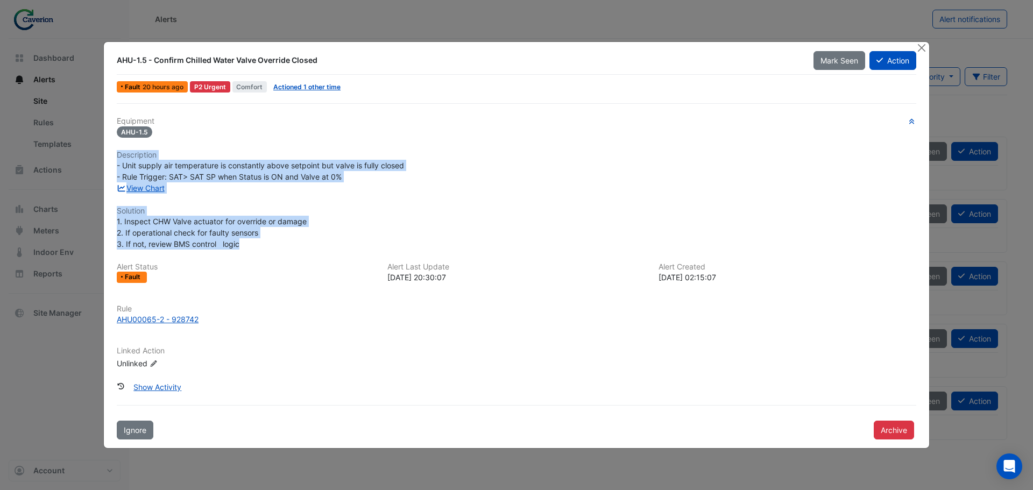
drag, startPoint x: 255, startPoint y: 246, endPoint x: 96, endPoint y: 145, distance: 188.3
click at [96, 145] on ngb-modal-window "AHU-1.5 - Confirm Chilled Water Valve Override Closed Mark Seen Action Fault 20…" at bounding box center [516, 245] width 1033 height 490
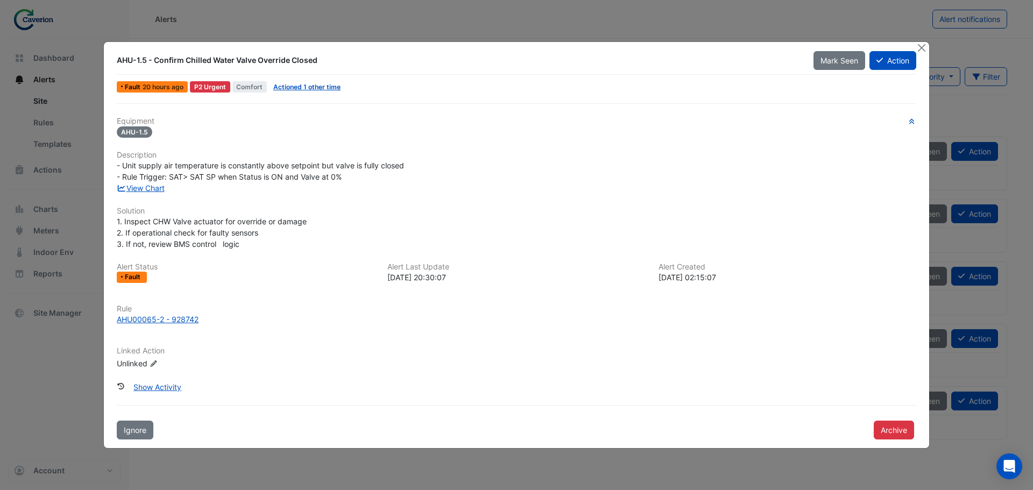
click at [0, 0] on div at bounding box center [0, 0] width 0 height 0
click at [226, 164] on span "- Unit supply air temperature is constantly above setpoint but valve is fully c…" at bounding box center [260, 171] width 287 height 20
click at [116, 123] on div "Equipment AHU-1.5 Description - Unit supply air temperature is constantly above…" at bounding box center [516, 271] width 808 height 336
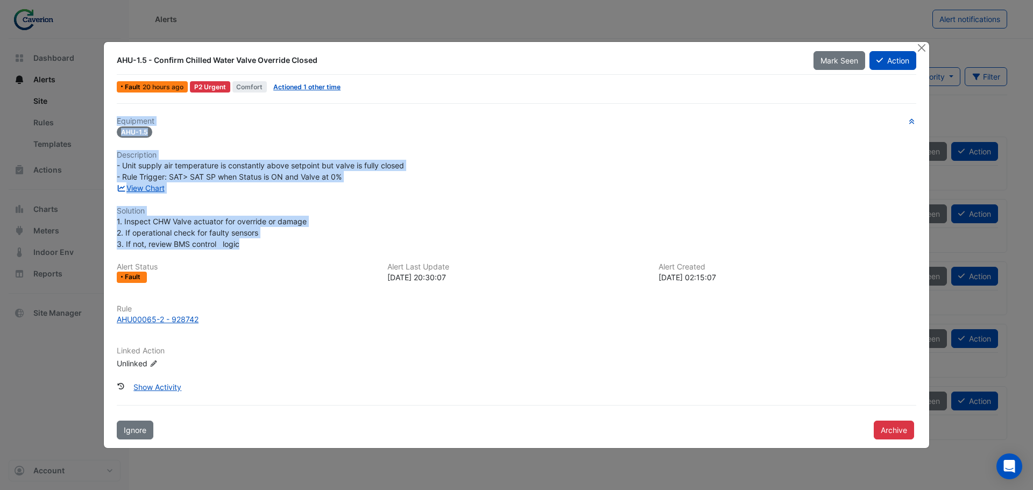
drag, startPoint x: 118, startPoint y: 119, endPoint x: 273, endPoint y: 239, distance: 196.0
click at [273, 239] on div "Equipment AHU-1.5 Description - Unit supply air temperature is constantly above…" at bounding box center [517, 247] width 800 height 261
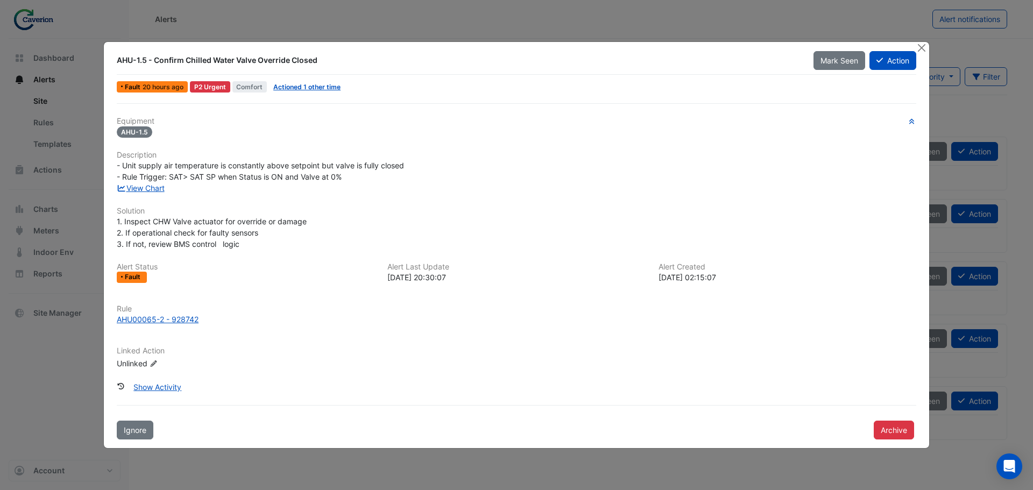
click at [0, 0] on div at bounding box center [0, 0] width 0 height 0
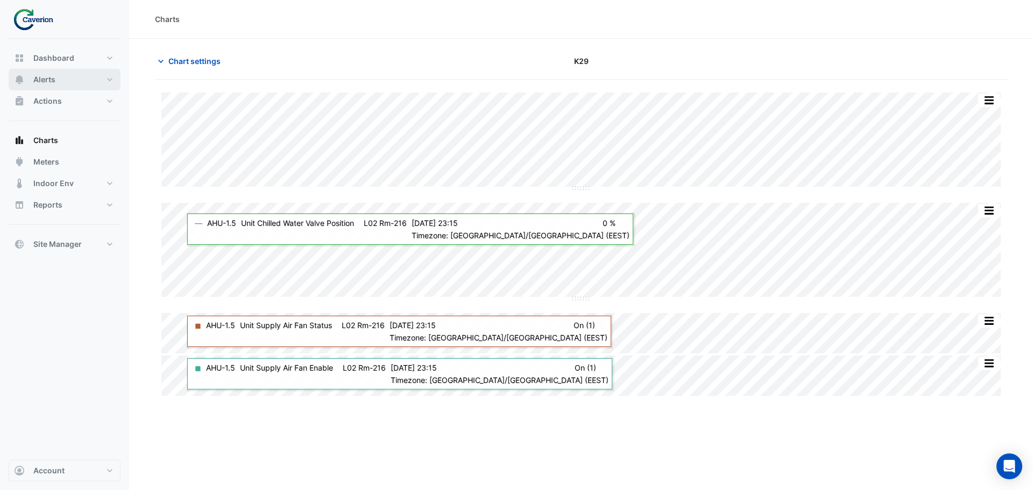
click at [54, 84] on span "Alerts" at bounding box center [44, 79] width 22 height 11
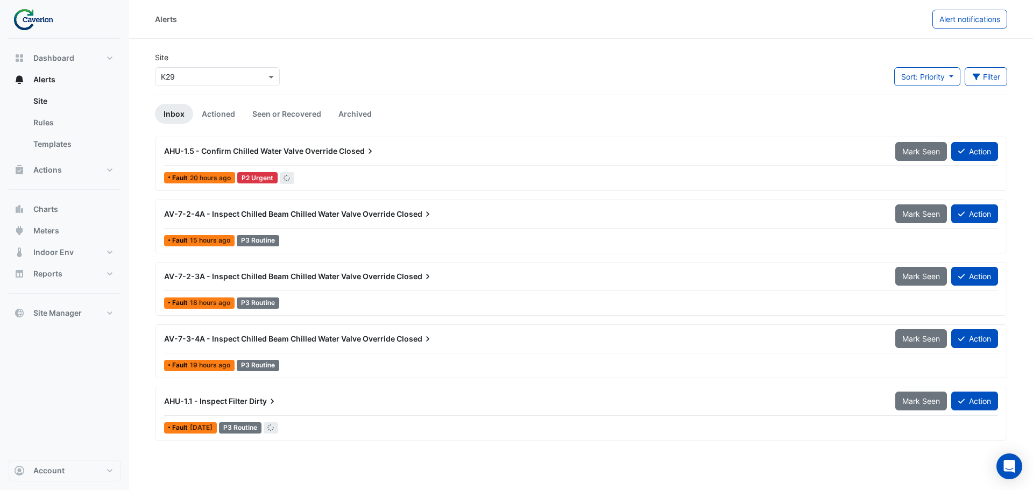
click at [315, 149] on span "AHU-1.5 - Confirm Chilled Water Valve Override" at bounding box center [250, 150] width 173 height 9
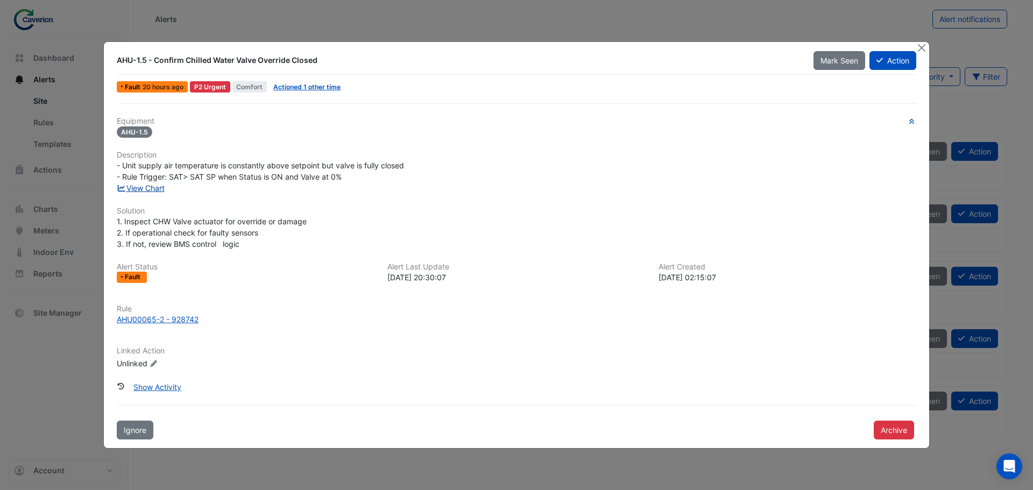
click at [129, 189] on link "View Chart" at bounding box center [141, 188] width 48 height 9
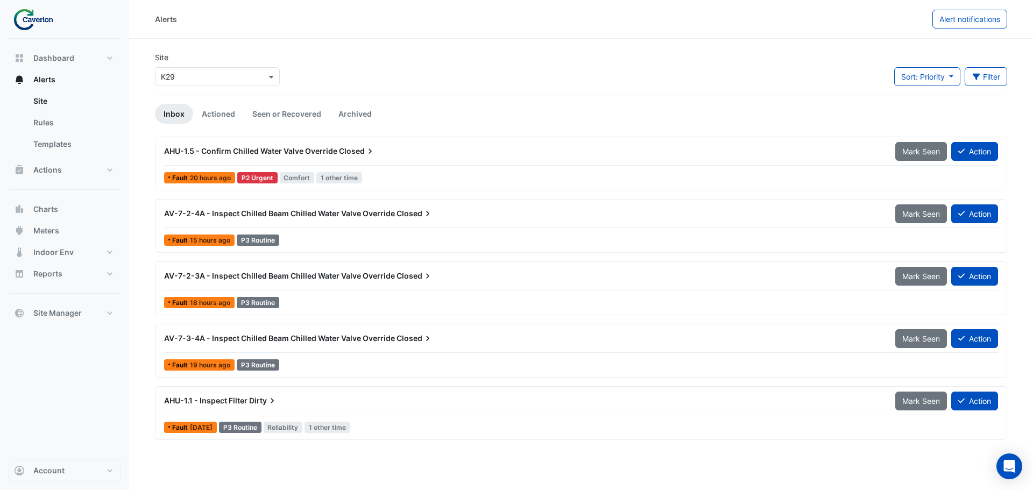
click at [376, 144] on div "AHU-1.5 - Confirm Chilled Water Valve Override Closed" at bounding box center [523, 151] width 731 height 19
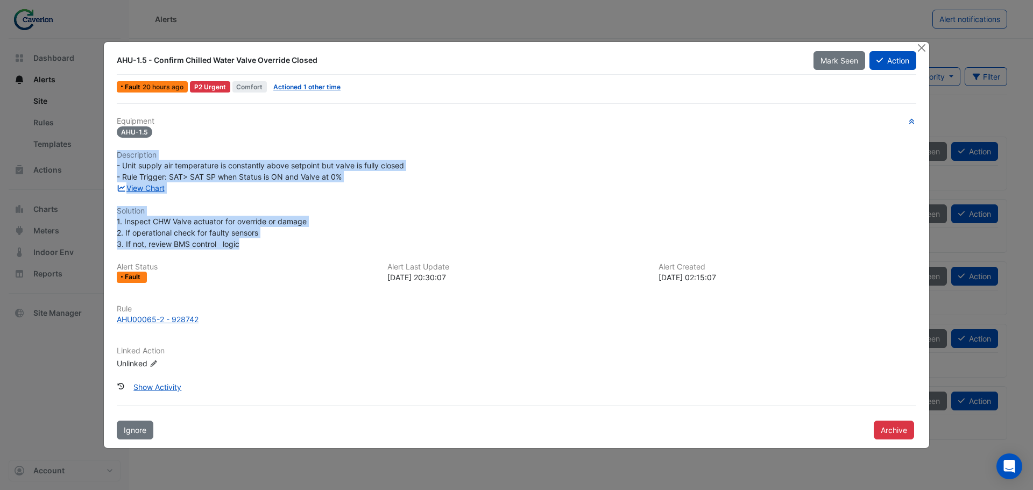
drag, startPoint x: 117, startPoint y: 154, endPoint x: 252, endPoint y: 246, distance: 163.9
click at [252, 246] on div "Equipment AHU-1.5 Description - Unit supply air temperature is constantly above…" at bounding box center [517, 247] width 800 height 261
click at [175, 143] on div "Equipment AHU-1.5 Description - Unit supply air temperature is constantly above…" at bounding box center [517, 247] width 800 height 261
drag, startPoint x: 117, startPoint y: 154, endPoint x: 252, endPoint y: 241, distance: 160.8
click at [252, 241] on div "Equipment AHU-1.5 Description - Unit supply air temperature is constantly above…" at bounding box center [517, 247] width 800 height 261
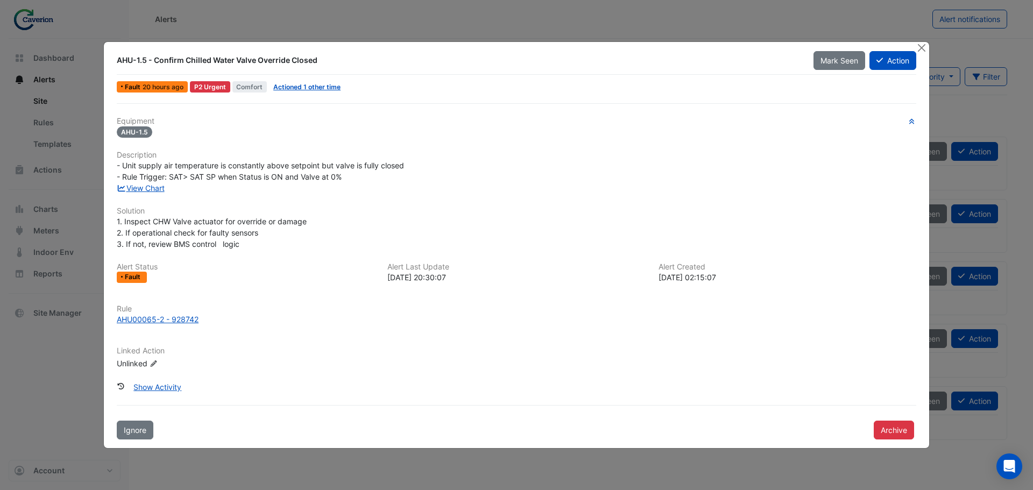
click at [0, 0] on div at bounding box center [0, 0] width 0 height 0
drag, startPoint x: 281, startPoint y: 131, endPoint x: 456, endPoint y: 206, distance: 190.2
click at [0, 0] on div at bounding box center [0, 0] width 0 height 0
click at [593, 100] on div "AHU-1.5 - Confirm Chilled Water Valve Override Closed Mark Seen Action Fault 20…" at bounding box center [517, 245] width 826 height 406
click at [920, 47] on button "Close" at bounding box center [921, 47] width 11 height 11
